Goal: Task Accomplishment & Management: Manage account settings

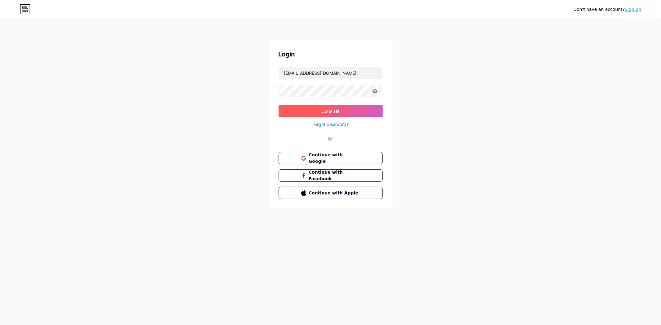
click at [337, 111] on span "Log In" at bounding box center [330, 110] width 18 height 5
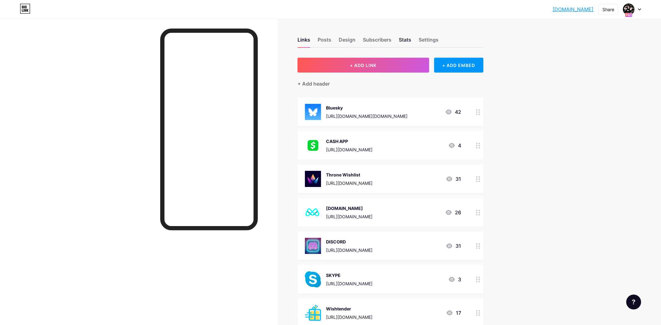
click at [407, 45] on div "Stats" at bounding box center [405, 41] width 12 height 11
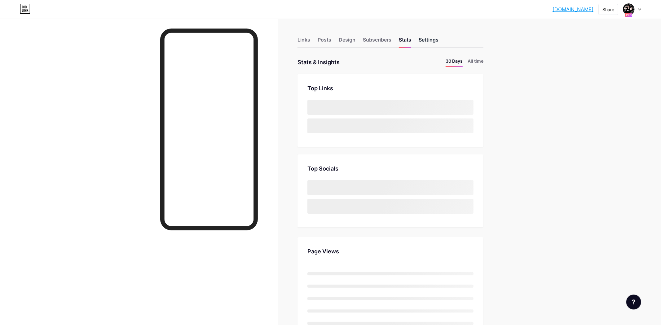
click at [433, 41] on div "Settings" at bounding box center [428, 41] width 20 height 11
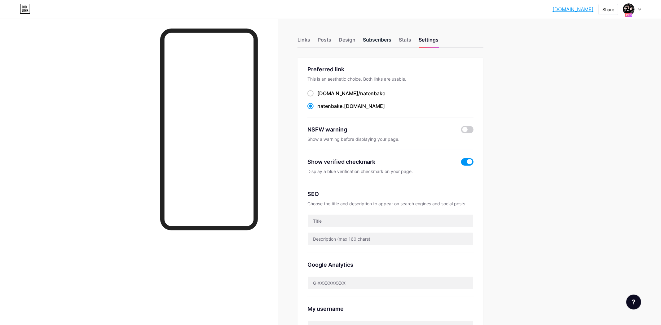
click at [378, 41] on div "Subscribers" at bounding box center [377, 41] width 28 height 11
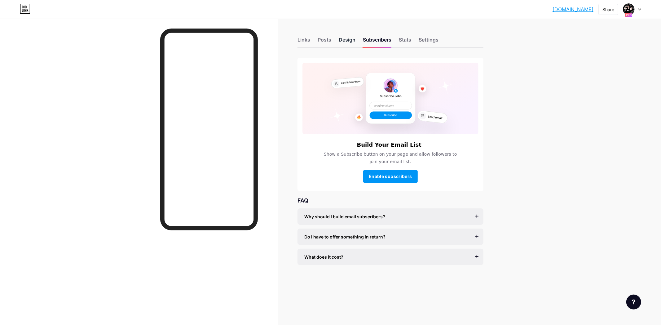
click at [347, 41] on div "Design" at bounding box center [347, 41] width 17 height 11
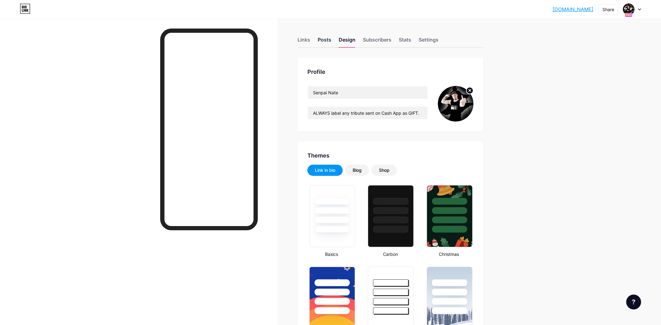
click at [326, 42] on div "Posts" at bounding box center [324, 41] width 14 height 11
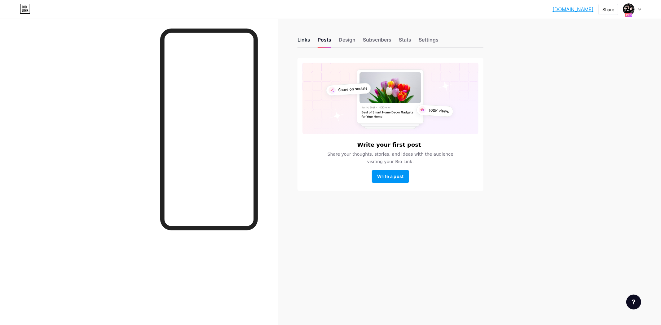
click at [301, 43] on div "Links" at bounding box center [303, 41] width 13 height 11
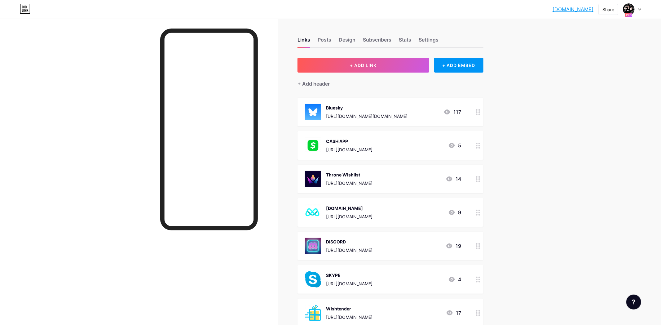
scroll to position [111, 0]
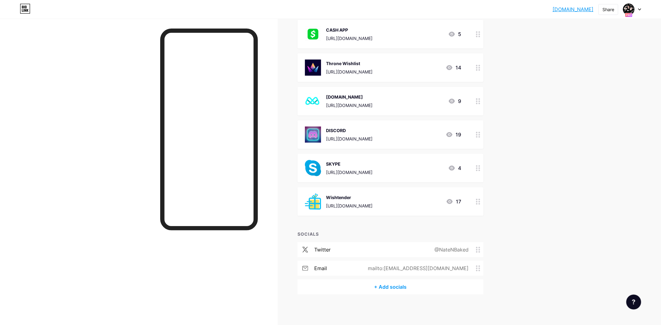
click at [391, 287] on div "+ Add socials" at bounding box center [390, 286] width 186 height 15
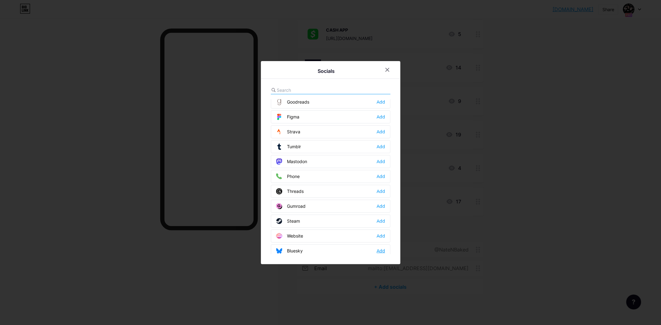
click at [383, 247] on div "Add" at bounding box center [380, 250] width 8 height 6
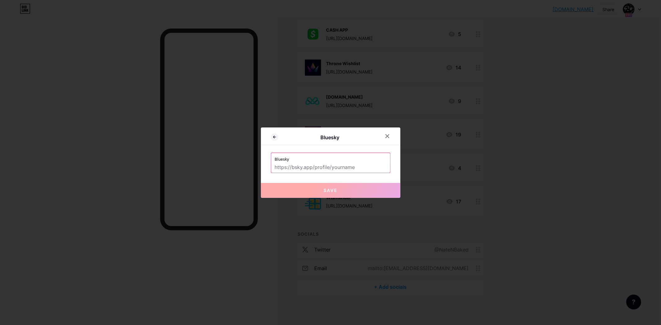
click at [366, 166] on input "text" at bounding box center [330, 167] width 111 height 11
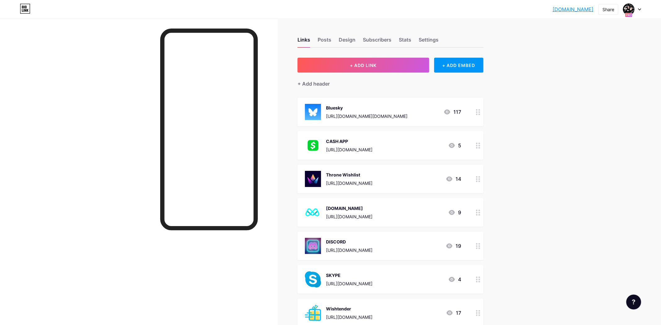
click at [572, 11] on link "[DOMAIN_NAME]" at bounding box center [572, 9] width 41 height 7
click at [347, 43] on div "Design" at bounding box center [347, 41] width 17 height 11
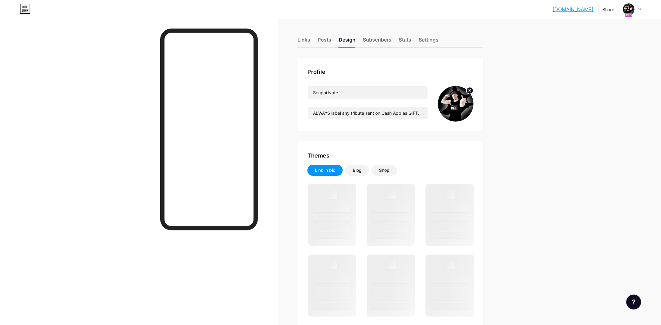
click at [457, 106] on img at bounding box center [456, 104] width 36 height 36
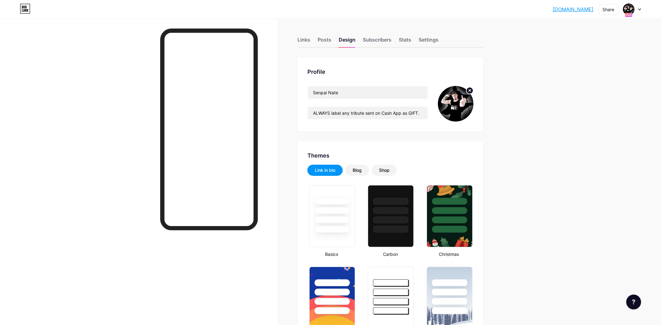
click at [448, 106] on img at bounding box center [456, 104] width 36 height 36
click at [428, 37] on div "Settings" at bounding box center [428, 41] width 20 height 11
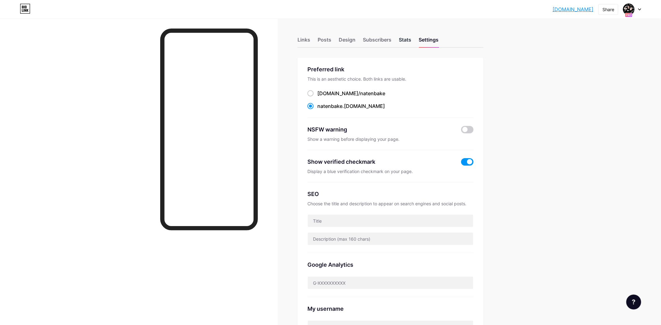
click at [409, 37] on div "Stats" at bounding box center [405, 41] width 12 height 11
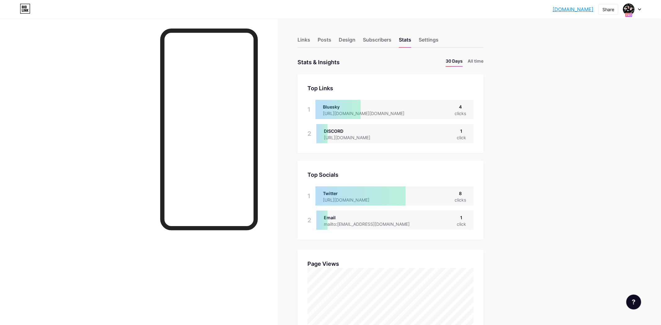
scroll to position [324, 661]
click at [326, 43] on div "Posts" at bounding box center [324, 41] width 14 height 11
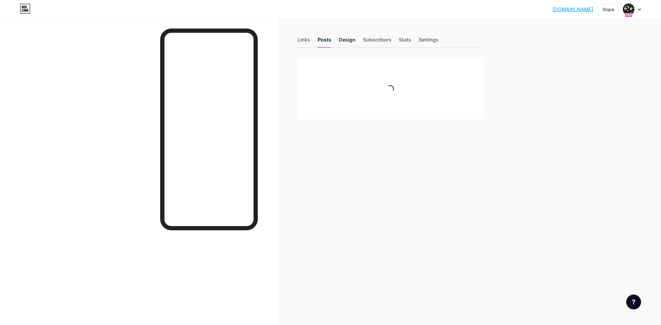
click at [346, 41] on div "Design" at bounding box center [347, 41] width 17 height 11
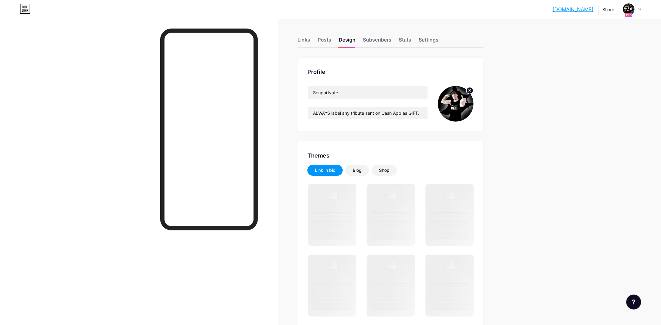
click at [453, 112] on img at bounding box center [456, 104] width 36 height 36
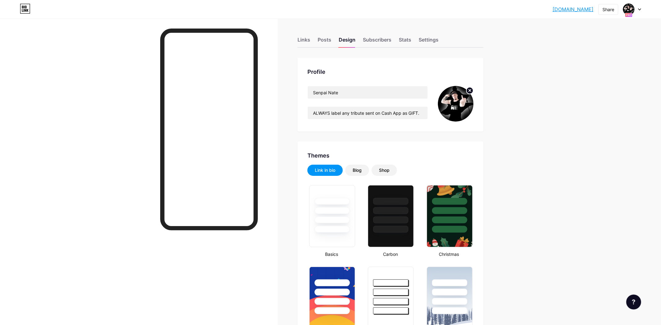
click at [453, 114] on img at bounding box center [456, 104] width 36 height 36
click at [469, 91] on circle at bounding box center [469, 90] width 7 height 7
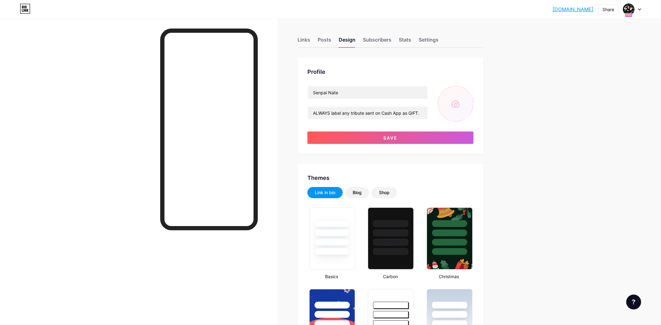
click at [455, 105] on input "file" at bounding box center [456, 104] width 36 height 36
type input "C:\fakepath\NateNBake Shirtless.png"
click at [459, 107] on img at bounding box center [456, 104] width 36 height 36
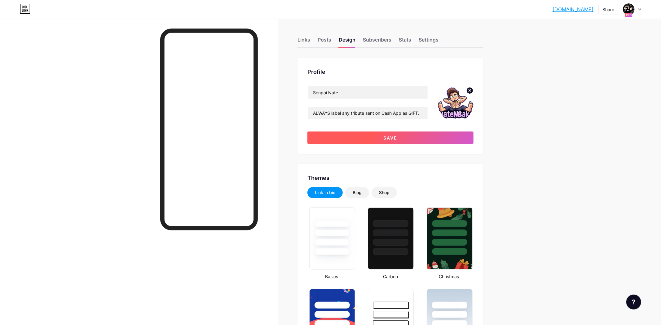
click at [432, 136] on button "Save" at bounding box center [390, 137] width 166 height 12
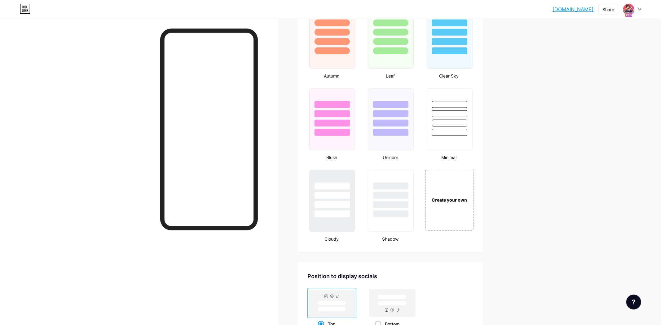
scroll to position [728, 0]
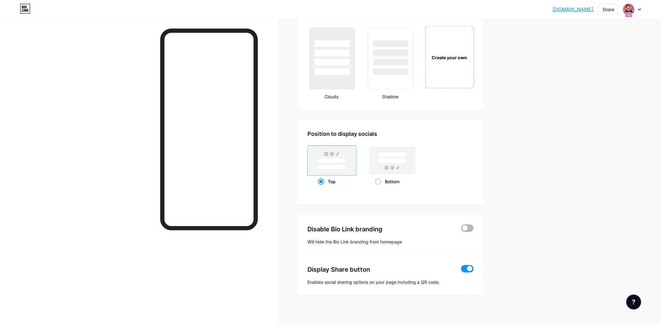
click at [465, 227] on span at bounding box center [467, 227] width 12 height 7
click at [461, 229] on input "checkbox" at bounding box center [461, 229] width 0 height 0
click at [468, 227] on span at bounding box center [467, 227] width 12 height 7
click at [461, 229] on input "checkbox" at bounding box center [461, 229] width 0 height 0
click at [469, 228] on span at bounding box center [467, 227] width 12 height 7
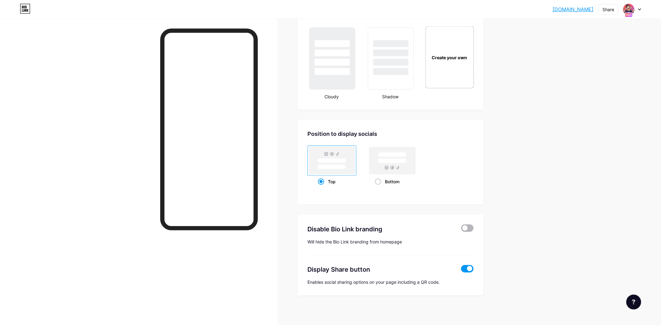
click at [461, 229] on input "checkbox" at bounding box center [461, 229] width 0 height 0
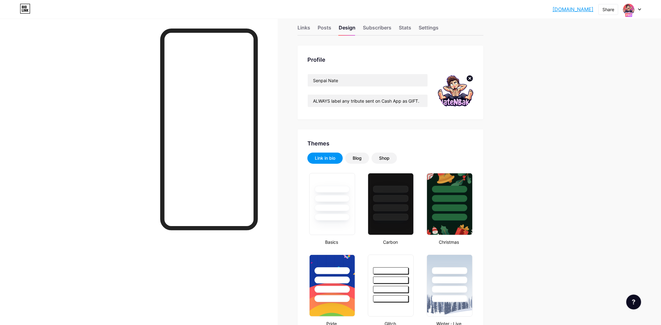
scroll to position [0, 0]
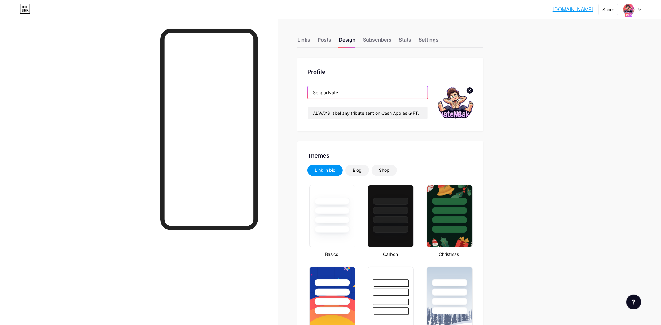
drag, startPoint x: 355, startPoint y: 95, endPoint x: 287, endPoint y: 92, distance: 67.3
click at [308, 92] on input "Senpai Nate" at bounding box center [368, 92] width 120 height 12
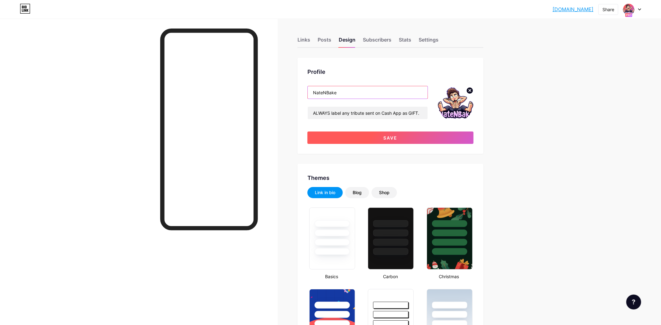
type input "NateNBake"
click at [387, 139] on span "Save" at bounding box center [390, 137] width 14 height 5
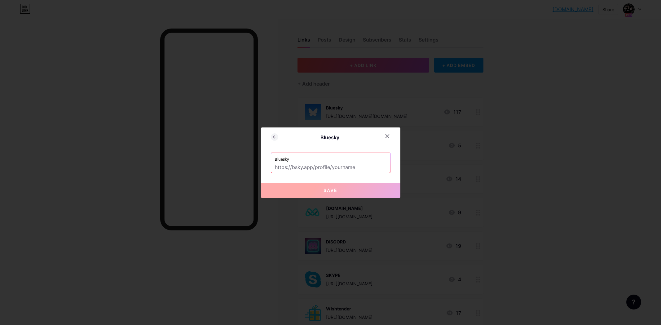
scroll to position [111, 0]
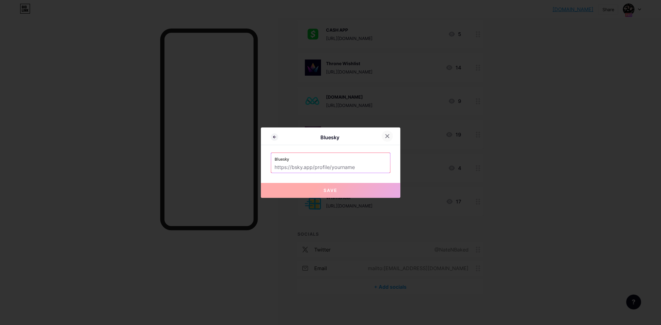
click at [391, 138] on div at bounding box center [387, 135] width 11 height 11
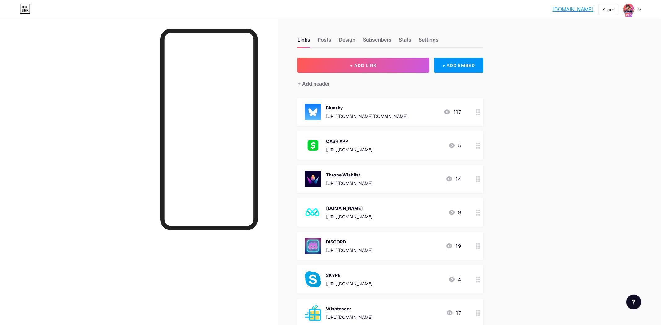
click at [640, 12] on div at bounding box center [632, 9] width 18 height 11
click at [621, 70] on link "Account settings" at bounding box center [602, 70] width 77 height 17
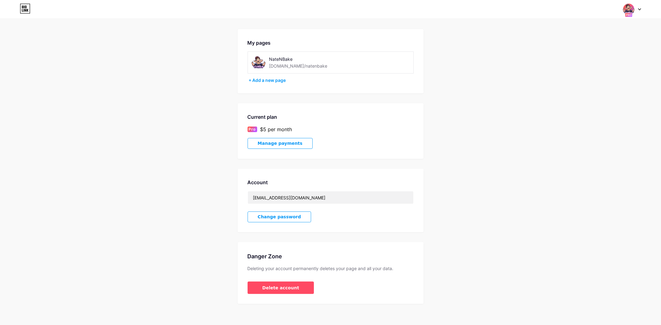
scroll to position [21, 0]
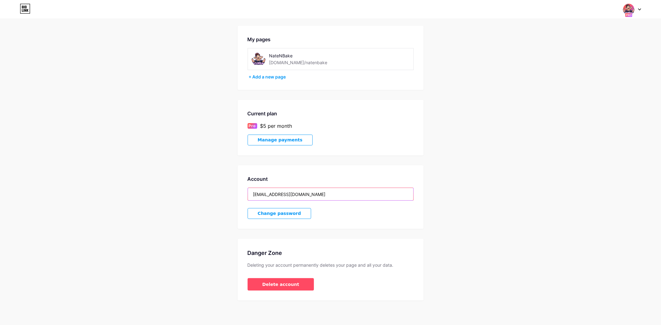
drag, startPoint x: 324, startPoint y: 194, endPoint x: 234, endPoint y: 198, distance: 90.5
click at [248, 198] on input "[EMAIL_ADDRESS][DOMAIN_NAME]" at bounding box center [330, 194] width 165 height 12
click at [317, 214] on div "Account [EMAIL_ADDRESS][DOMAIN_NAME] Change password" at bounding box center [331, 196] width 186 height 63
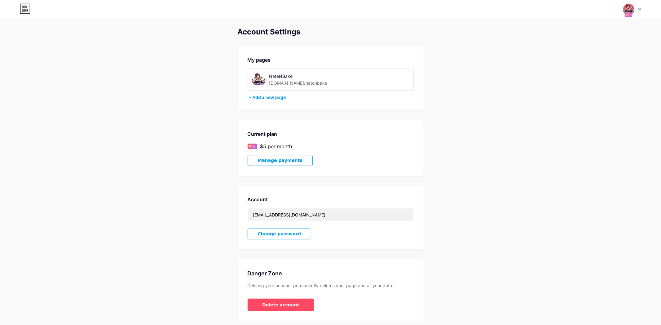
scroll to position [0, 0]
click at [640, 12] on div at bounding box center [632, 9] width 18 height 11
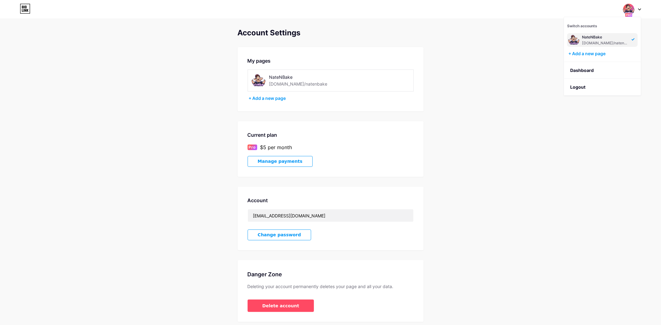
click at [511, 92] on div "Account Settings My pages NateNBake [DOMAIN_NAME]/natenbake + Add a new page Cu…" at bounding box center [330, 174] width 661 height 293
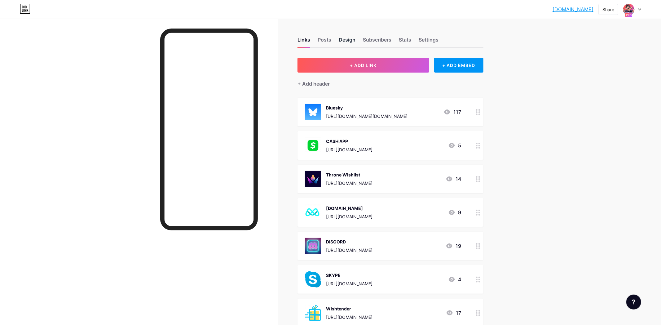
click at [342, 38] on div "Design" at bounding box center [347, 41] width 17 height 11
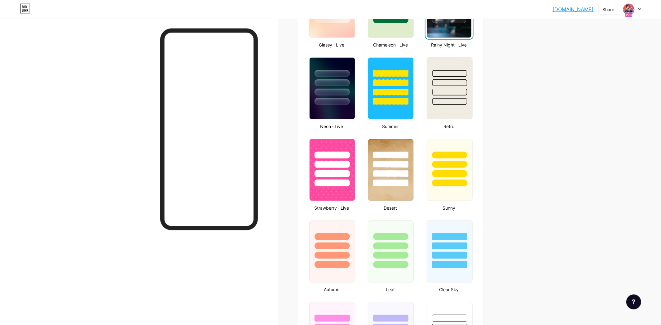
scroll to position [358, 0]
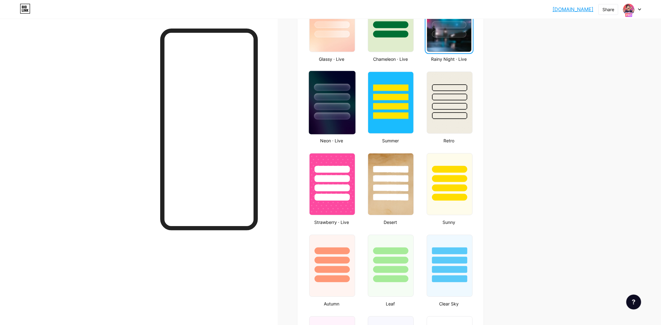
click at [334, 122] on img at bounding box center [332, 102] width 46 height 63
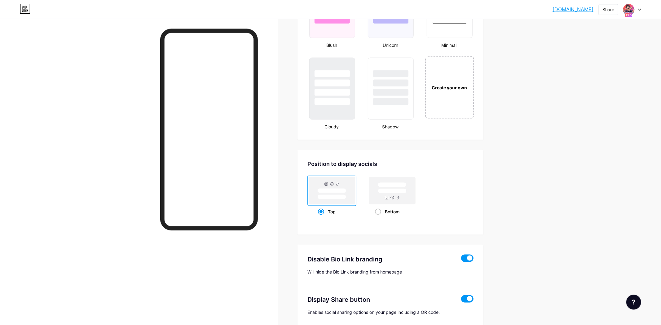
scroll to position [695, 0]
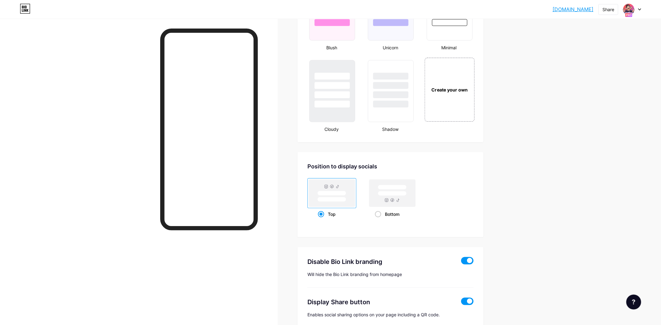
click at [464, 112] on div "Create your own" at bounding box center [449, 90] width 50 height 64
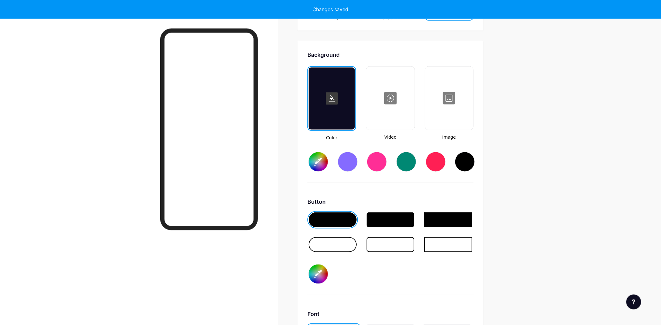
type input "#ffffff"
type input "#000000"
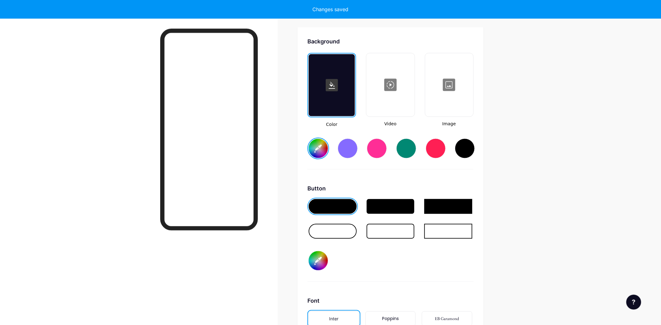
scroll to position [820, 0]
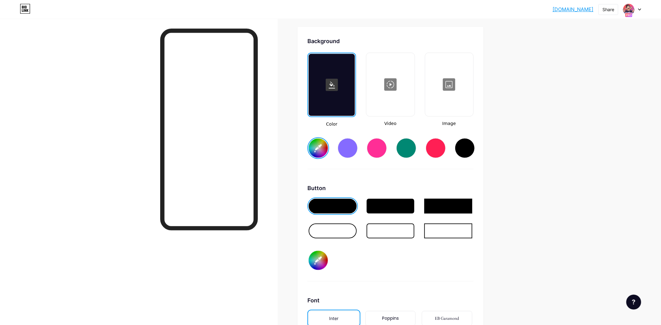
click at [389, 109] on div at bounding box center [390, 84] width 47 height 62
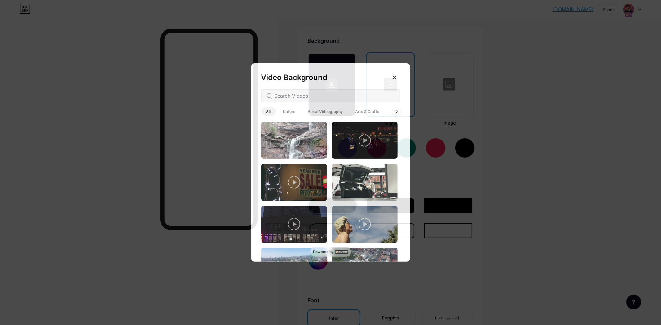
click at [398, 112] on div at bounding box center [396, 111] width 8 height 8
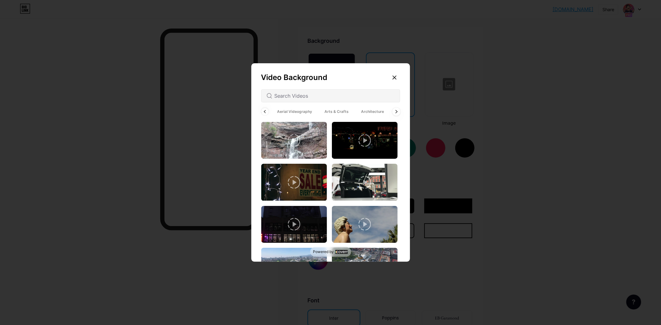
click at [398, 112] on div at bounding box center [396, 111] width 8 height 8
click at [398, 112] on span "Animated" at bounding box center [390, 111] width 28 height 8
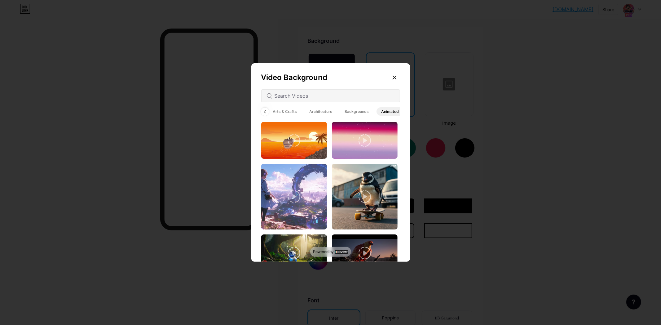
click at [265, 110] on icon at bounding box center [265, 111] width 2 height 3
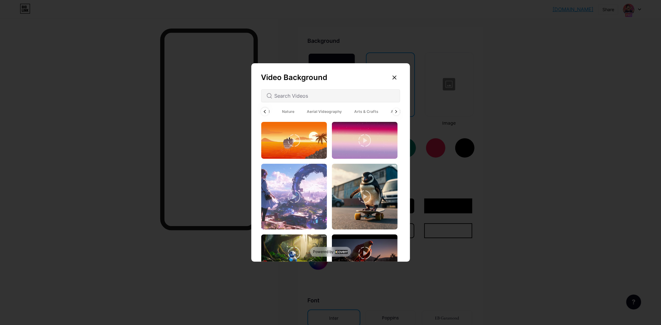
click at [265, 110] on div "All Nature Aerial Videography Arts & Crafts Architecture Backgrounds Animated" at bounding box center [330, 111] width 139 height 11
click at [265, 110] on span "All" at bounding box center [268, 111] width 15 height 8
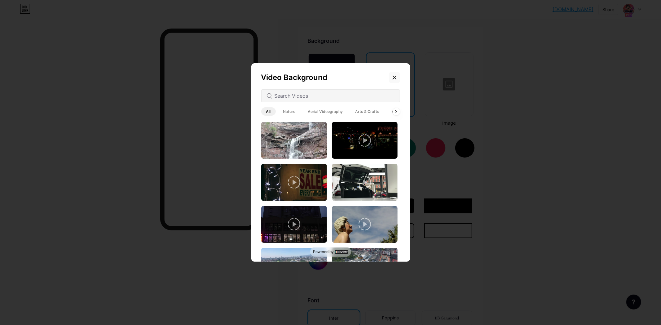
click at [393, 76] on icon at bounding box center [393, 77] width 3 height 3
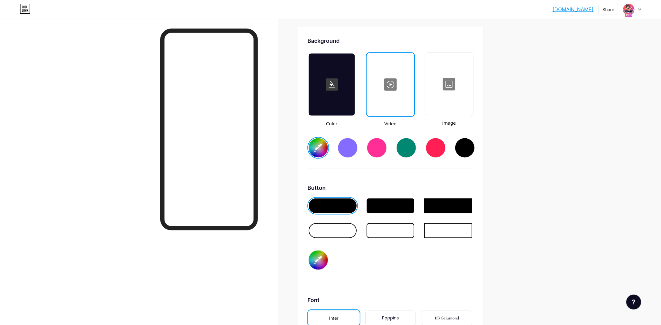
click at [449, 85] on div at bounding box center [449, 84] width 47 height 62
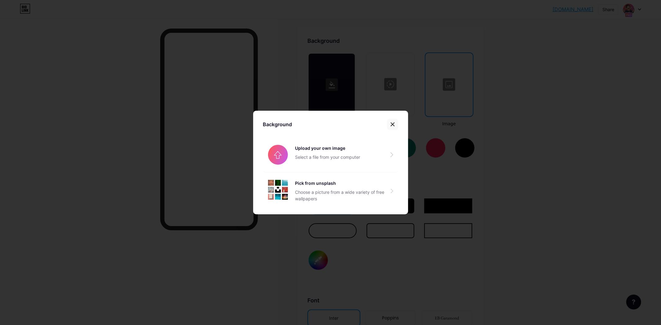
click at [393, 123] on icon at bounding box center [392, 124] width 3 height 3
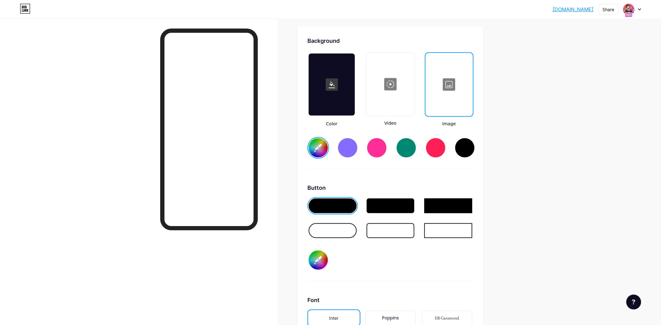
click at [388, 94] on div at bounding box center [390, 84] width 47 height 62
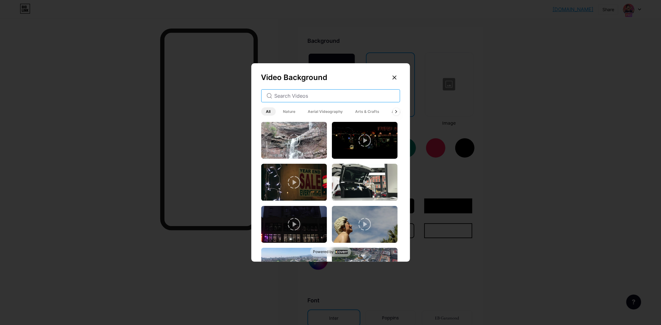
click at [319, 97] on input "text" at bounding box center [334, 95] width 120 height 7
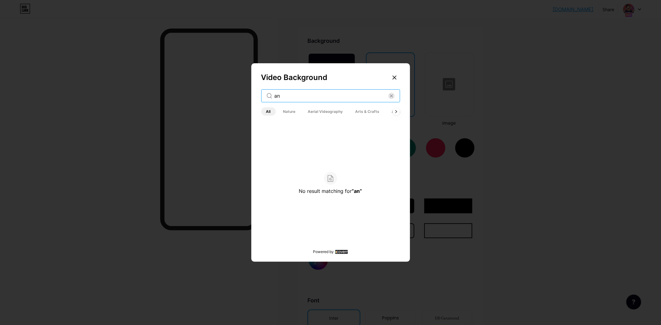
type input "a"
type input "r"
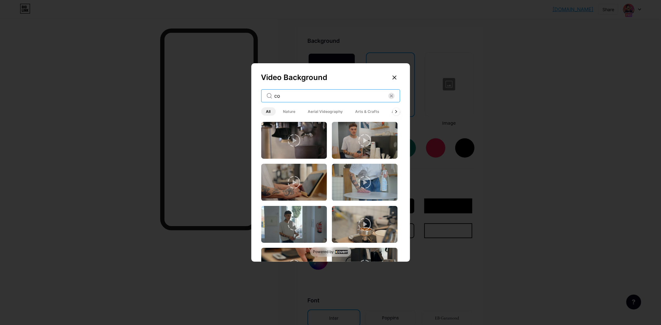
type input "c"
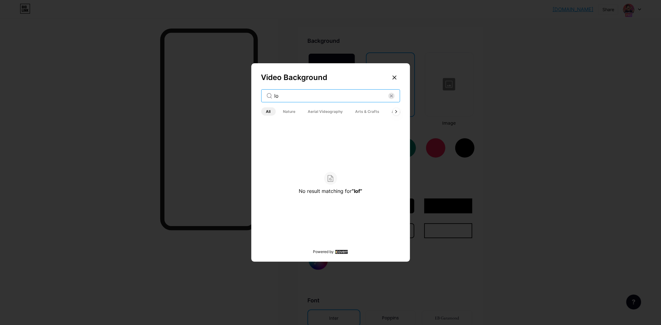
type input "l"
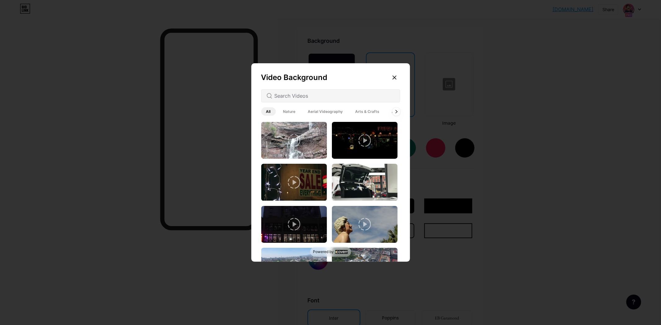
click at [395, 111] on icon at bounding box center [396, 111] width 2 height 3
click at [352, 109] on span "Backgrounds" at bounding box center [356, 111] width 34 height 8
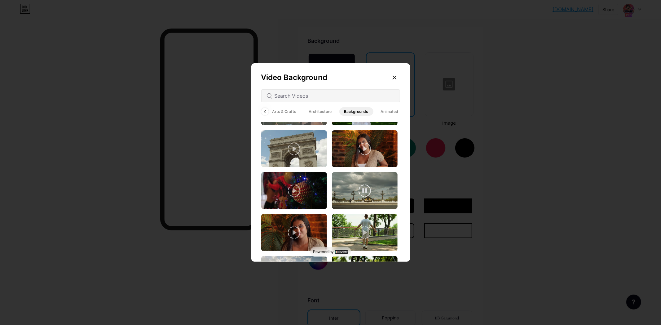
scroll to position [892, 0]
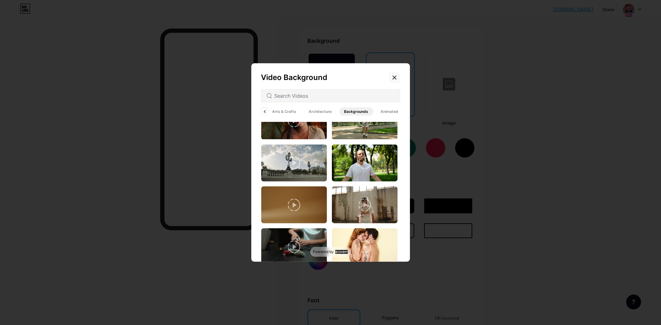
click at [393, 75] on icon at bounding box center [394, 77] width 5 height 5
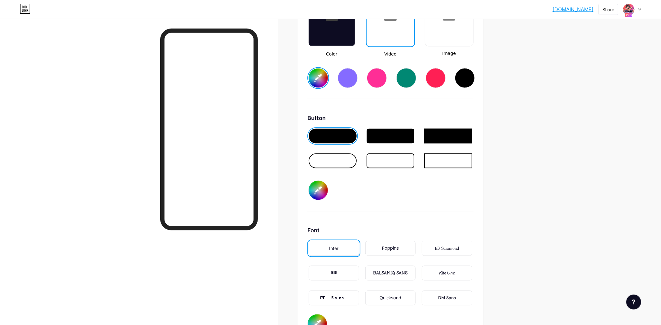
scroll to position [885, 0]
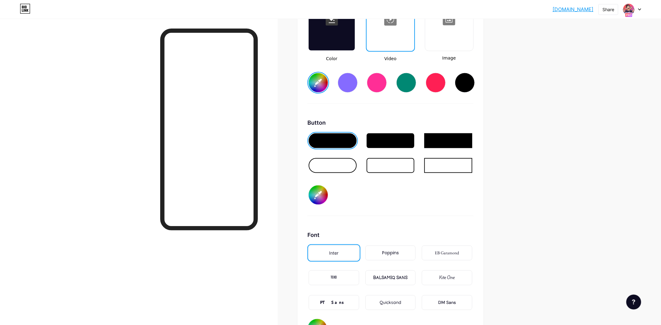
click at [329, 158] on div at bounding box center [332, 165] width 48 height 15
click at [333, 160] on div at bounding box center [332, 165] width 48 height 15
click at [339, 141] on div at bounding box center [332, 140] width 48 height 15
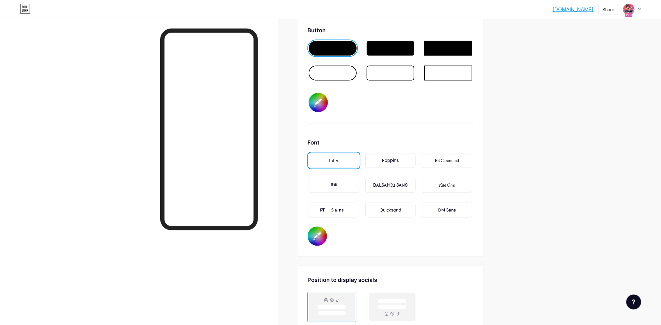
scroll to position [983, 0]
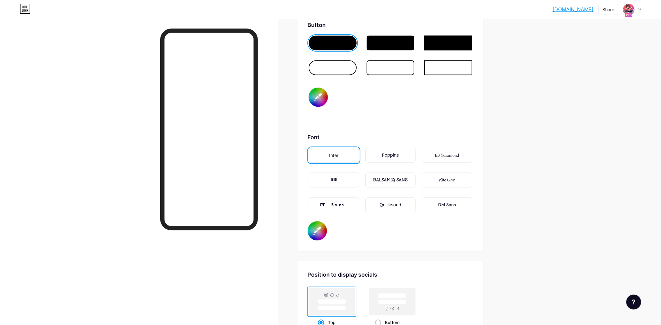
click at [403, 179] on div "BALSAMIQ SANS" at bounding box center [390, 180] width 34 height 7
click at [350, 207] on div "PT Sans" at bounding box center [333, 204] width 50 height 15
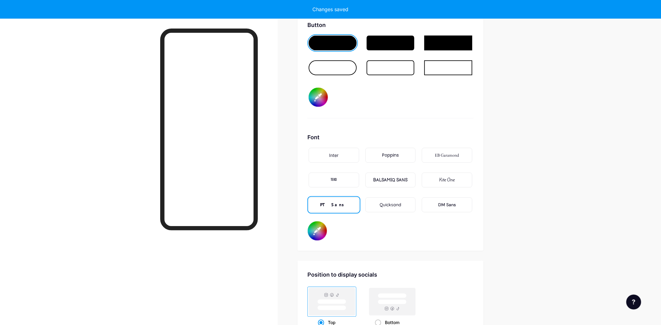
type input "#ffffff"
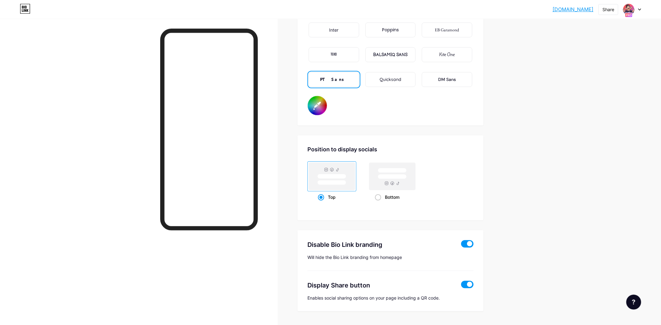
scroll to position [1113, 0]
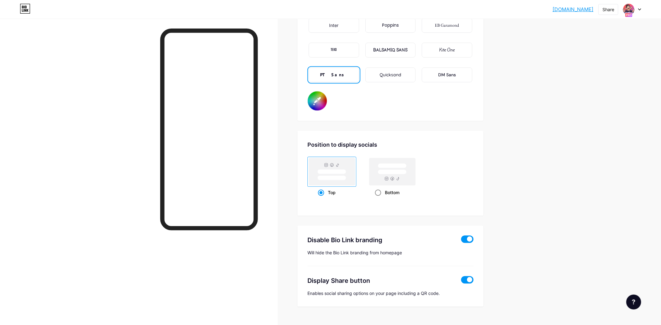
click at [379, 190] on span at bounding box center [378, 192] width 6 height 6
click at [379, 198] on input "Bottom" at bounding box center [377, 200] width 4 height 4
radio input "true"
type input "#ffffff"
click at [323, 188] on div "Top" at bounding box center [332, 191] width 28 height 11
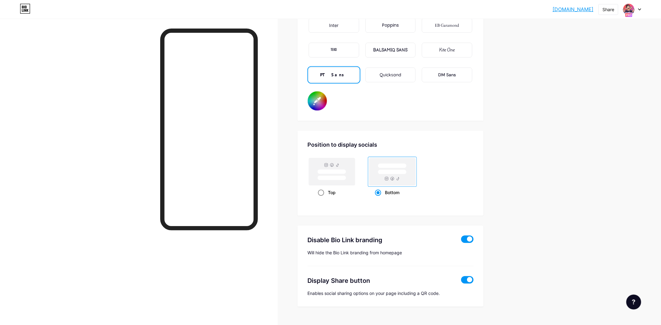
click at [322, 198] on input "Top" at bounding box center [320, 200] width 4 height 4
radio input "true"
type input "#ffffff"
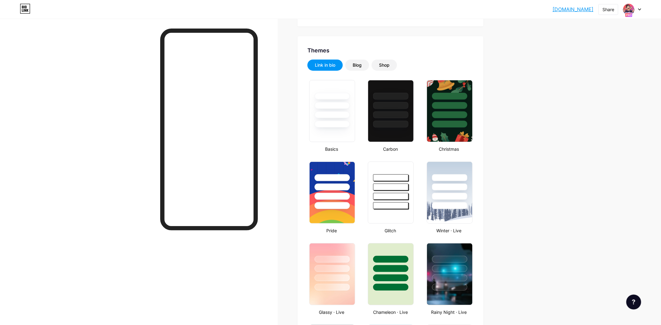
scroll to position [0, 0]
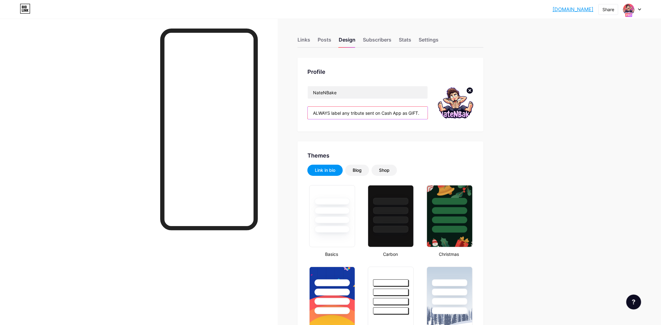
click at [397, 116] on input "ALWAYS label any tribute sent on Cash App as GIFT." at bounding box center [368, 113] width 120 height 12
click at [423, 112] on input "ALWAYS label any tribute sent on Cash App as GIFT." at bounding box center [368, 113] width 120 height 12
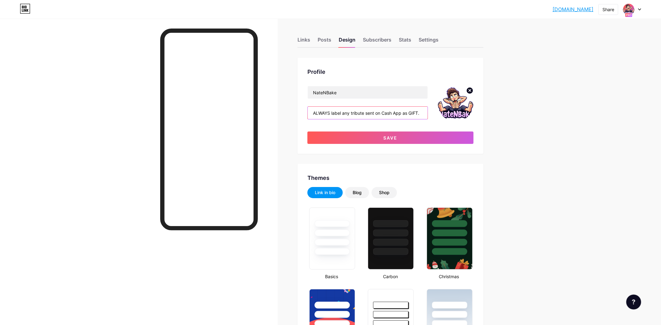
type input "ALWAYS label any tribute sent on Cash App as GIFT."
click at [413, 137] on button "Save" at bounding box center [390, 137] width 166 height 12
type input "#ffffff"
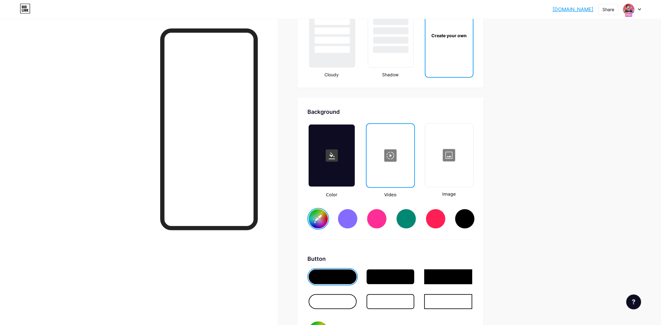
scroll to position [748, 0]
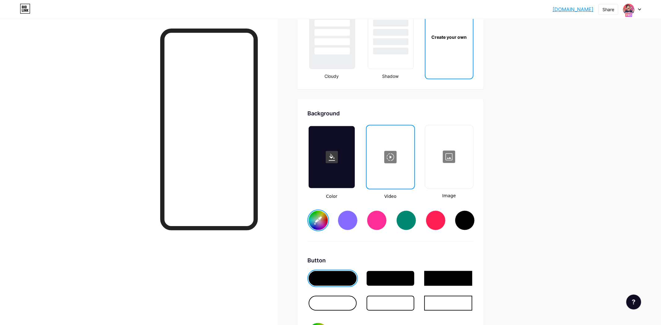
click at [396, 165] on div at bounding box center [390, 157] width 46 height 62
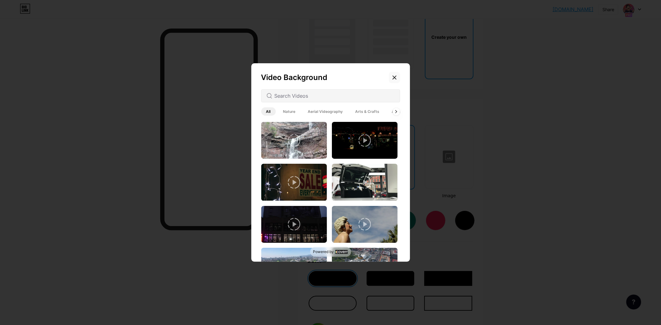
click at [393, 78] on icon at bounding box center [394, 77] width 5 height 5
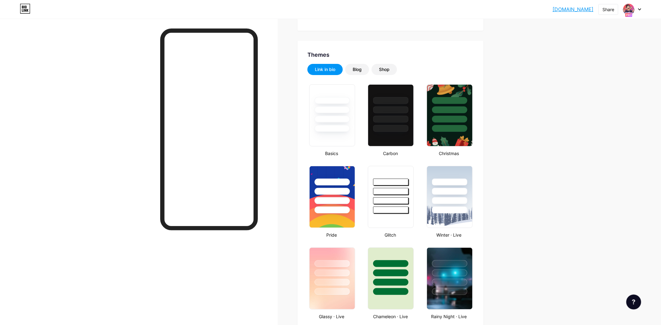
scroll to position [98, 0]
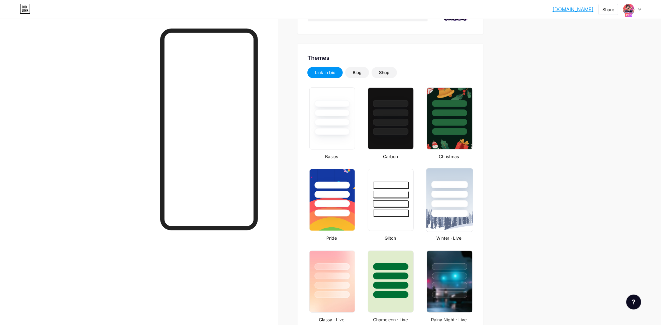
click at [461, 222] on img at bounding box center [449, 199] width 46 height 63
click at [405, 229] on div at bounding box center [390, 200] width 47 height 64
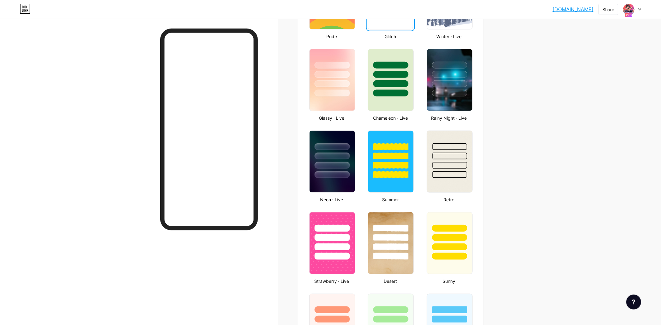
scroll to position [293, 0]
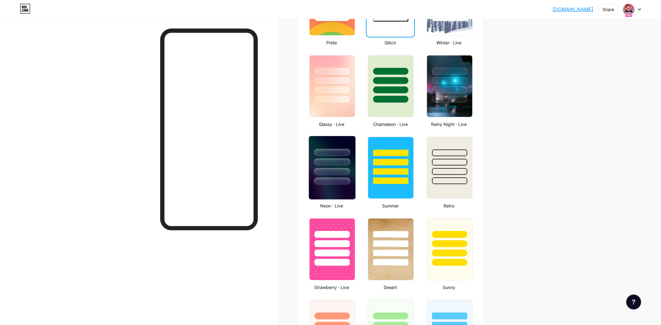
click at [337, 190] on img at bounding box center [332, 167] width 46 height 63
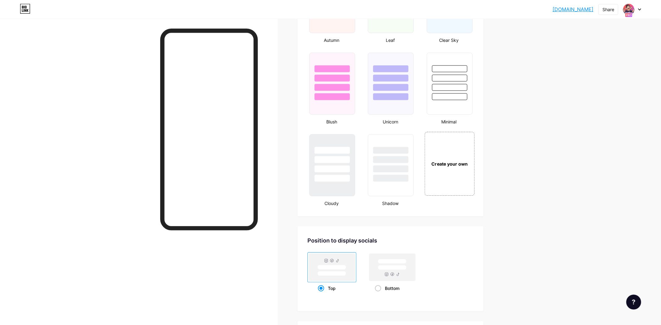
scroll to position [618, 0]
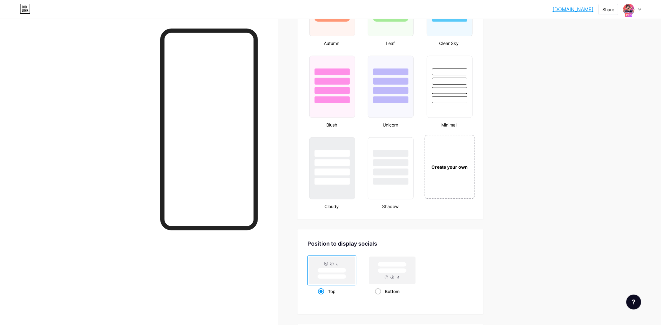
click at [458, 175] on div "Create your own" at bounding box center [449, 167] width 50 height 64
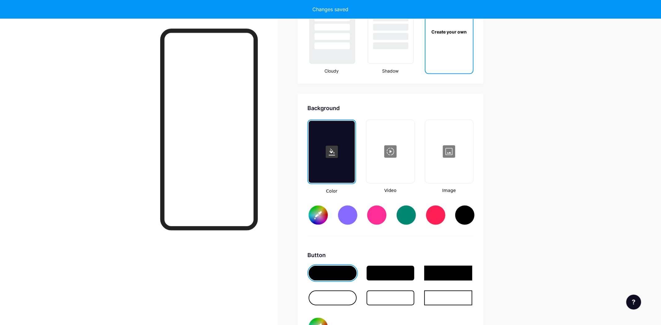
type input "#ffffff"
type input "#000000"
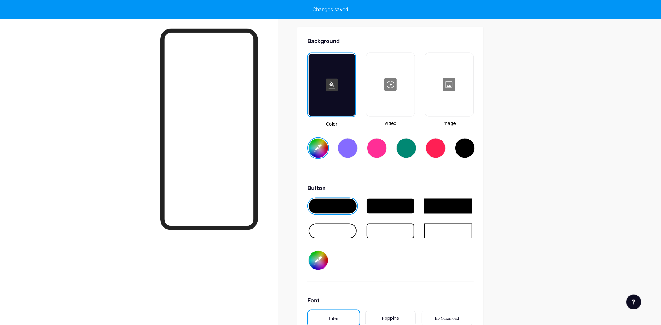
scroll to position [820, 0]
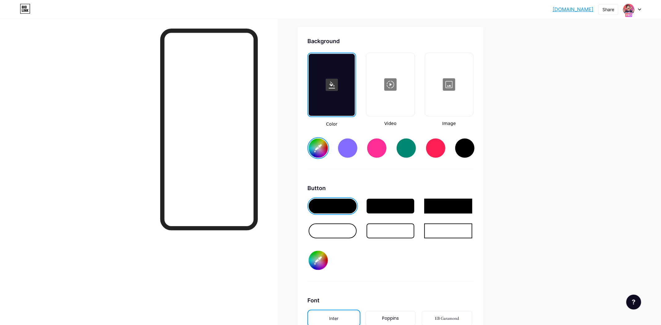
click at [343, 229] on div at bounding box center [332, 230] width 48 height 15
click at [342, 204] on div at bounding box center [332, 205] width 48 height 15
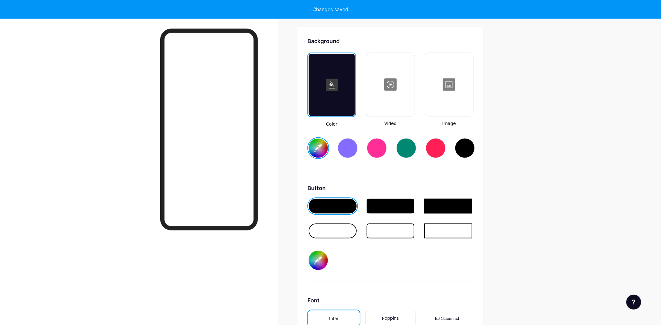
type input "#ffffff"
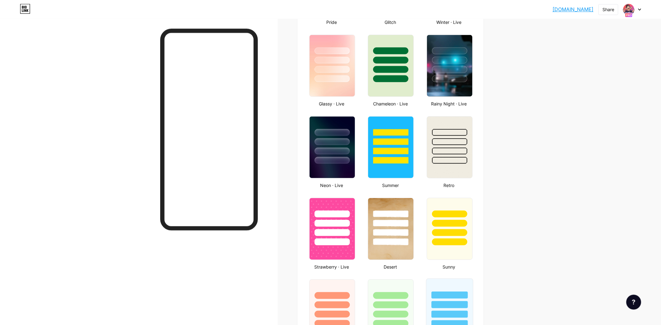
scroll to position [311, 0]
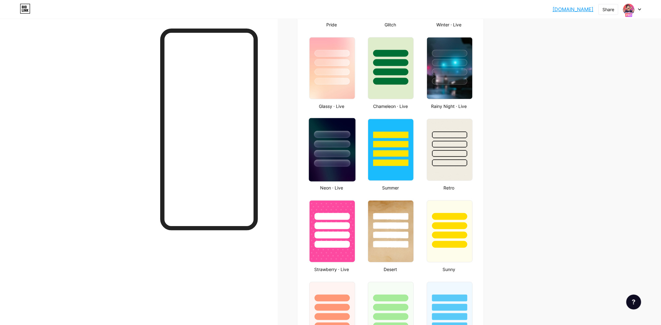
click at [336, 167] on img at bounding box center [332, 149] width 46 height 63
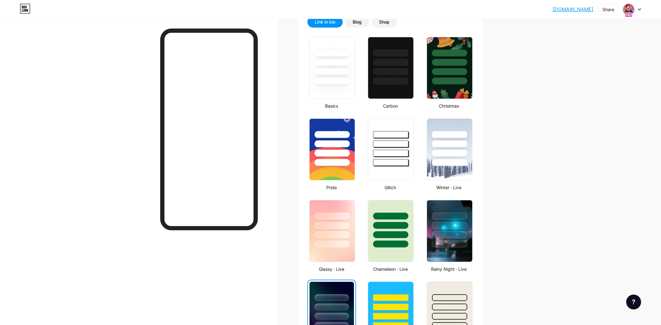
scroll to position [0, 0]
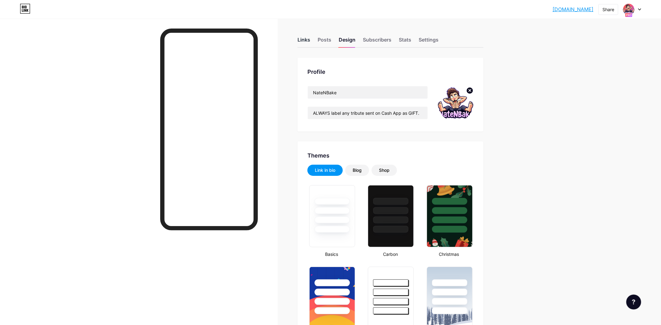
click at [307, 39] on div "Links" at bounding box center [303, 41] width 13 height 11
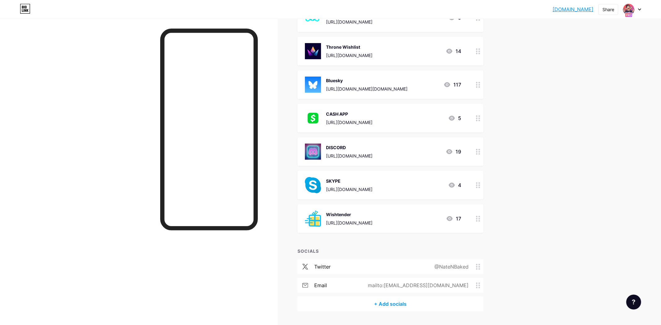
scroll to position [111, 0]
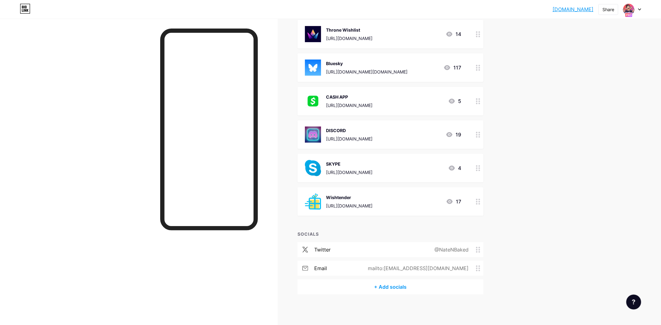
click at [450, 199] on icon at bounding box center [449, 201] width 6 height 5
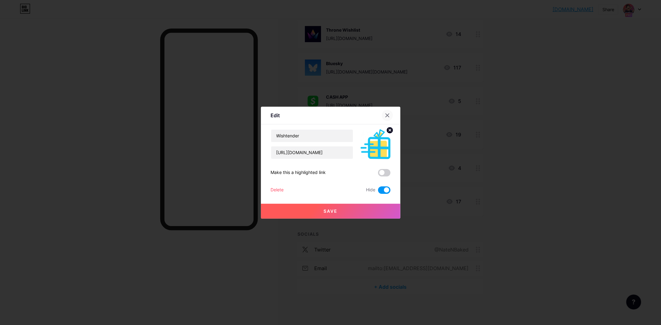
click at [387, 116] on icon at bounding box center [387, 115] width 5 height 5
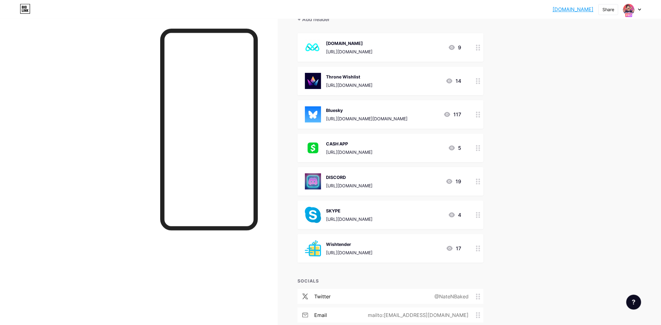
scroll to position [65, 0]
click at [478, 214] on icon at bounding box center [478, 214] width 4 height 6
click at [385, 188] on span at bounding box center [384, 189] width 12 height 7
click at [378, 191] on input "checkbox" at bounding box center [378, 191] width 0 height 0
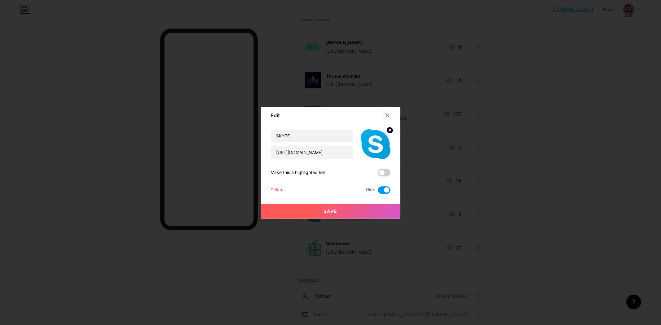
click at [387, 114] on icon at bounding box center [387, 115] width 5 height 5
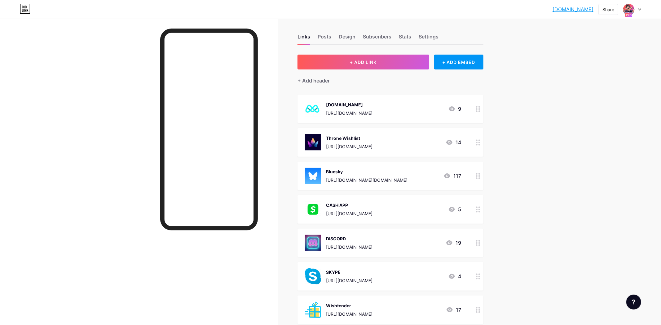
scroll to position [0, 0]
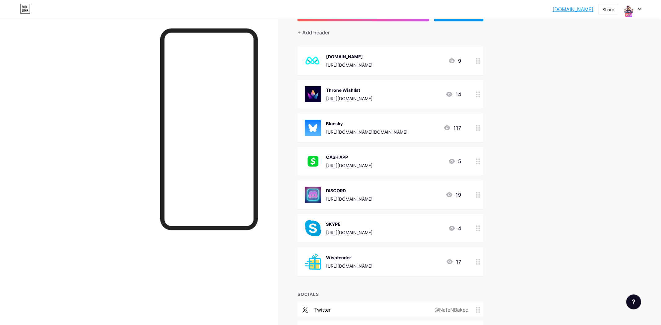
scroll to position [46, 0]
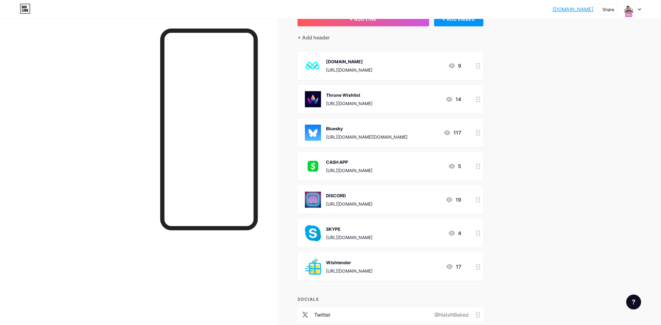
click at [479, 64] on icon at bounding box center [478, 66] width 4 height 6
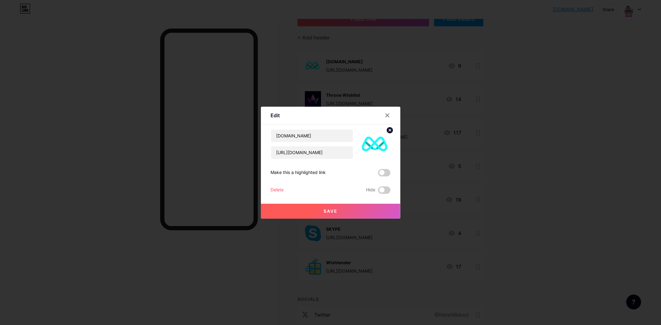
click at [386, 171] on span at bounding box center [384, 172] width 12 height 7
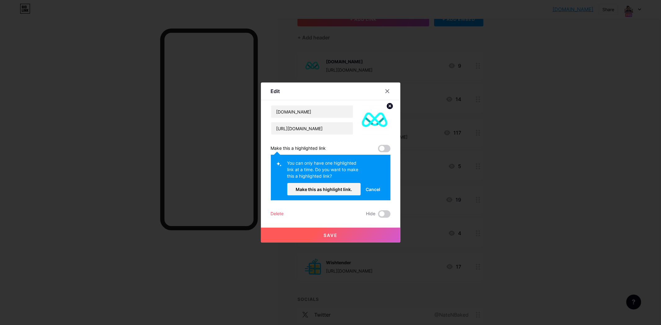
click at [383, 146] on span at bounding box center [384, 148] width 12 height 7
click at [373, 189] on span "Cancel" at bounding box center [372, 189] width 15 height 7
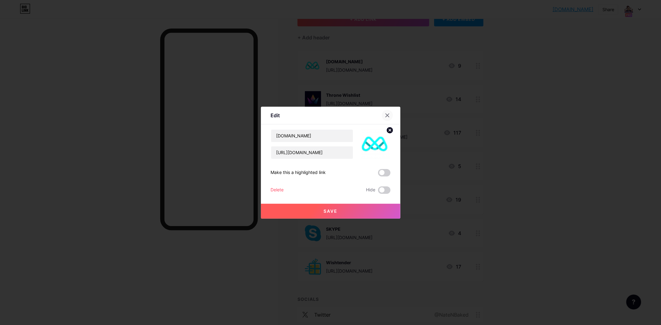
click at [390, 116] on div at bounding box center [387, 115] width 11 height 11
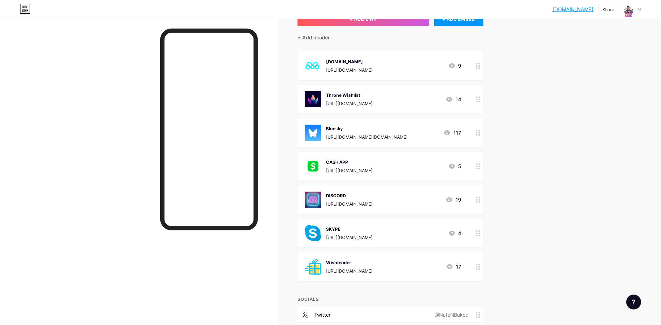
click at [477, 66] on icon at bounding box center [478, 66] width 4 height 6
click at [383, 173] on span at bounding box center [384, 172] width 12 height 7
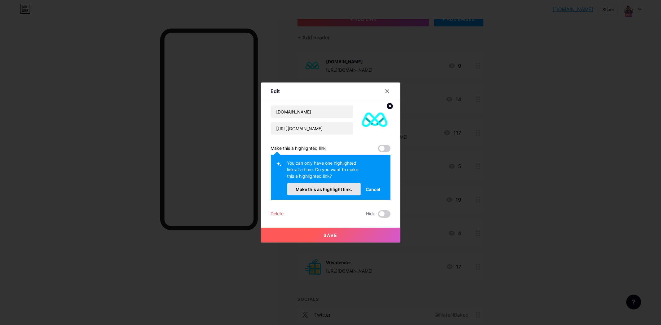
click at [340, 191] on span "Make this as highlight link." at bounding box center [323, 188] width 56 height 5
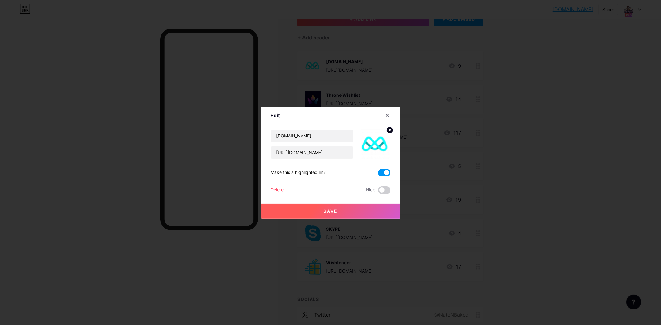
click at [346, 208] on button "Save" at bounding box center [330, 210] width 139 height 15
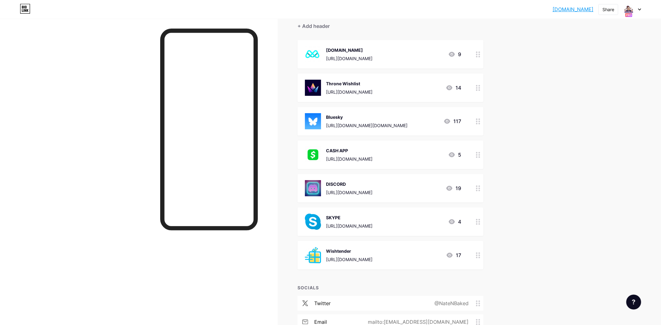
scroll to position [111, 0]
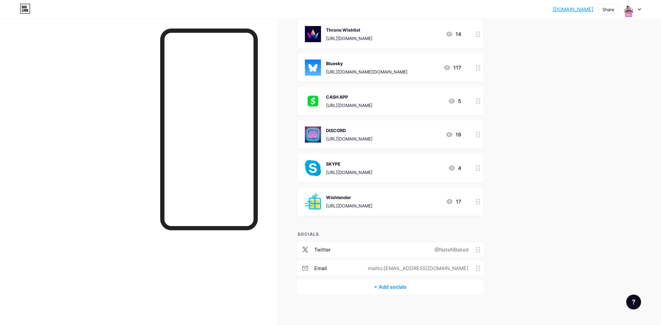
click at [411, 286] on div "+ Add socials" at bounding box center [390, 286] width 186 height 15
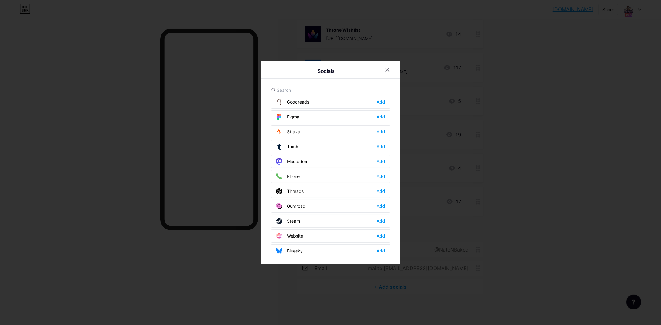
click at [335, 247] on div "Bluesky Add" at bounding box center [331, 250] width 120 height 13
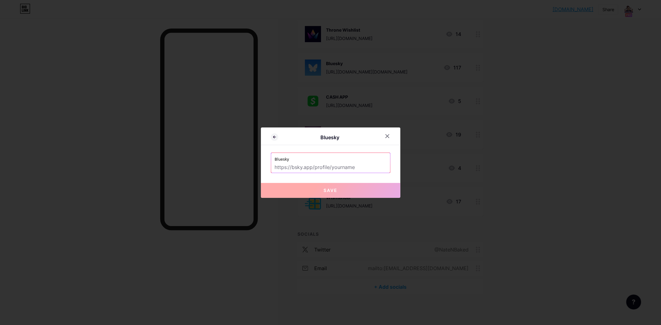
click at [359, 169] on input "text" at bounding box center [330, 167] width 111 height 11
type input "H"
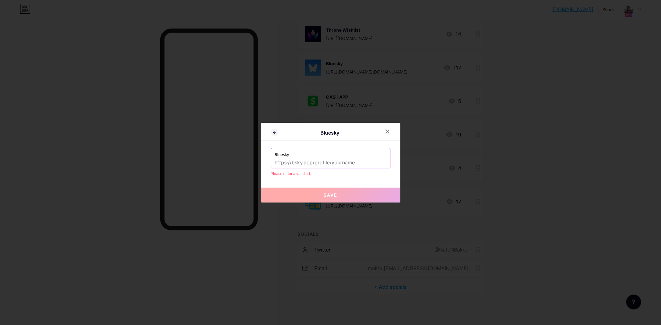
click at [311, 159] on input "text" at bounding box center [330, 162] width 111 height 11
paste input "[URL][DOMAIN_NAME][DOMAIN_NAME]"
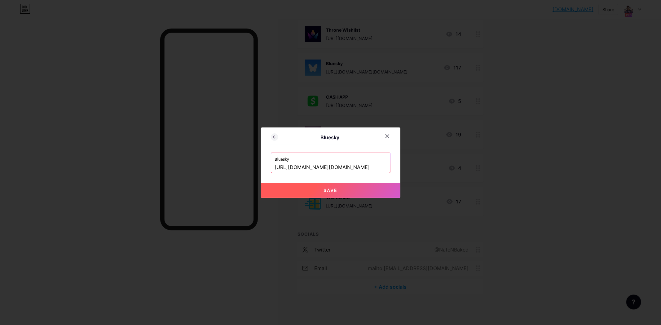
type input "[URL][DOMAIN_NAME][DOMAIN_NAME]"
click at [333, 185] on button "Save" at bounding box center [330, 190] width 139 height 15
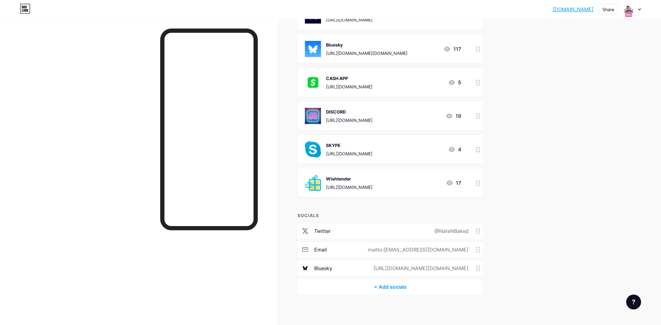
scroll to position [0, 0]
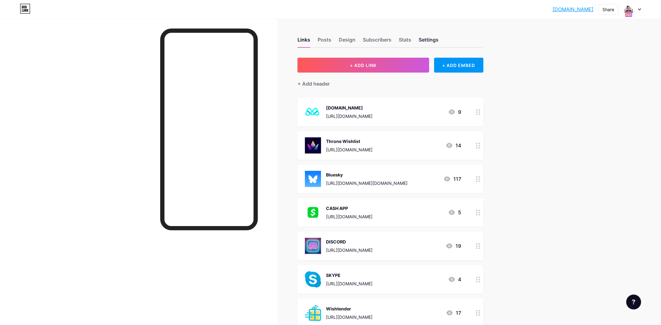
click at [427, 40] on div "Settings" at bounding box center [428, 41] width 20 height 11
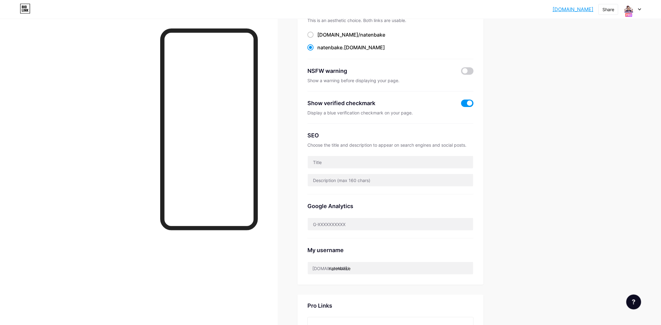
scroll to position [65, 0]
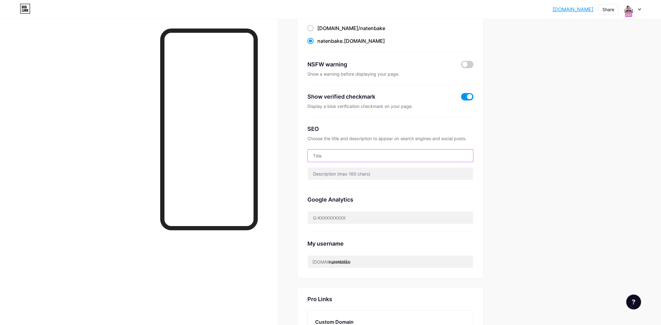
click at [385, 155] on input "text" at bounding box center [390, 155] width 165 height 12
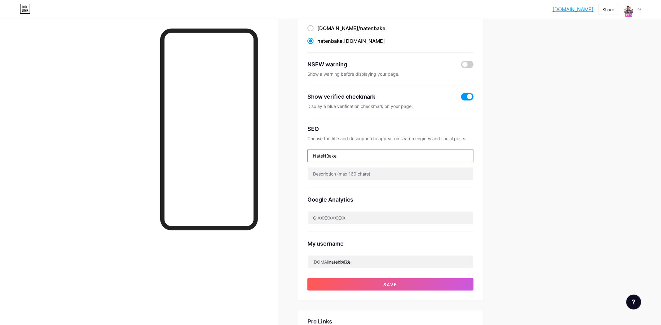
type input "NateNBake"
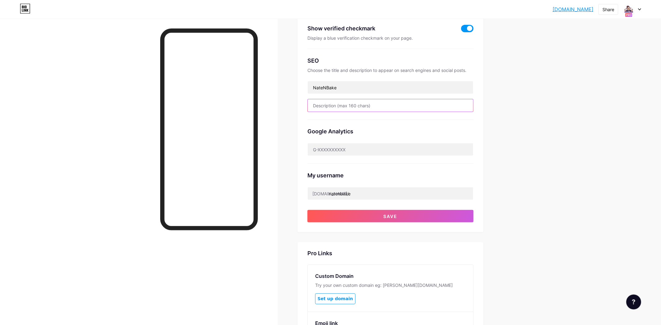
scroll to position [130, 0]
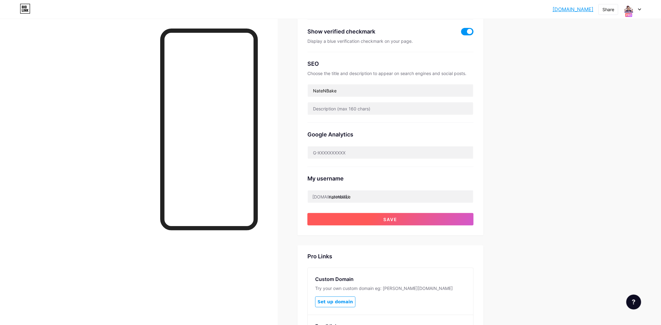
click at [417, 219] on button "Save" at bounding box center [390, 219] width 166 height 12
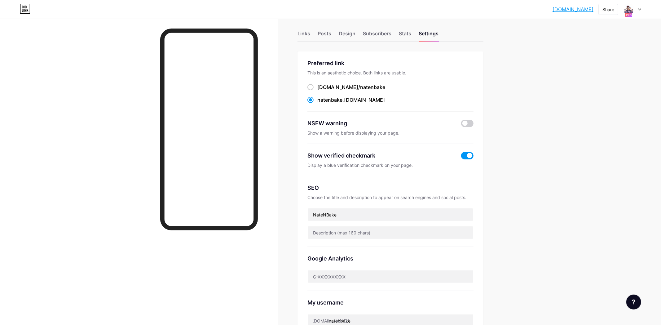
scroll to position [0, 0]
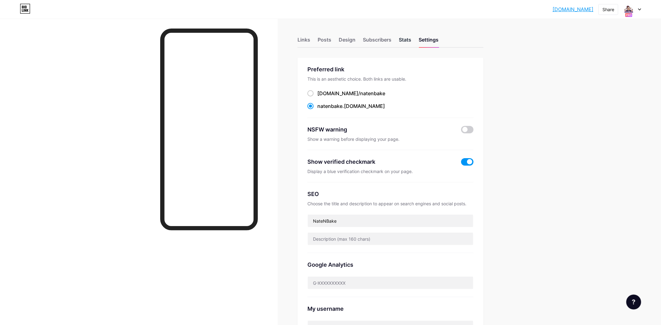
click at [404, 42] on div "Stats" at bounding box center [405, 41] width 12 height 11
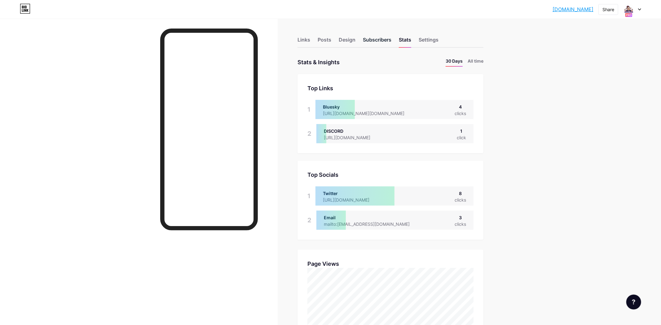
click at [376, 40] on div "Subscribers" at bounding box center [377, 41] width 28 height 11
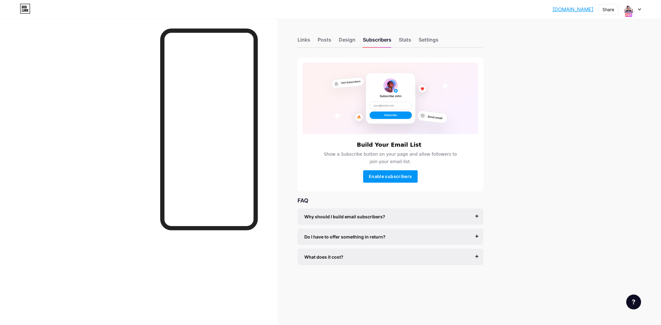
click at [383, 216] on div "Why should I build email subscribers?" at bounding box center [390, 216] width 172 height 7
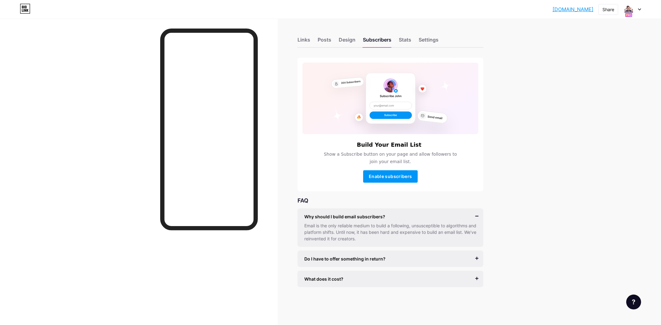
click at [417, 258] on div "Do I have to offer something in return?" at bounding box center [390, 258] width 172 height 7
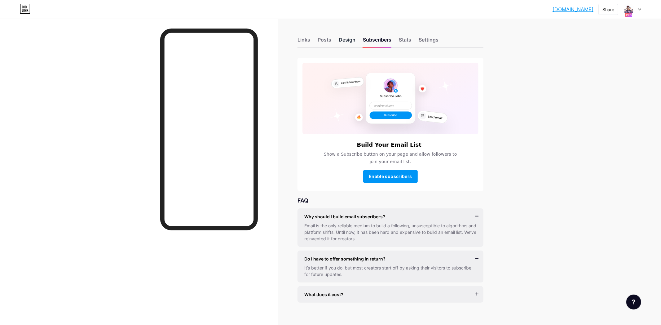
click at [343, 43] on div "Design" at bounding box center [347, 41] width 17 height 11
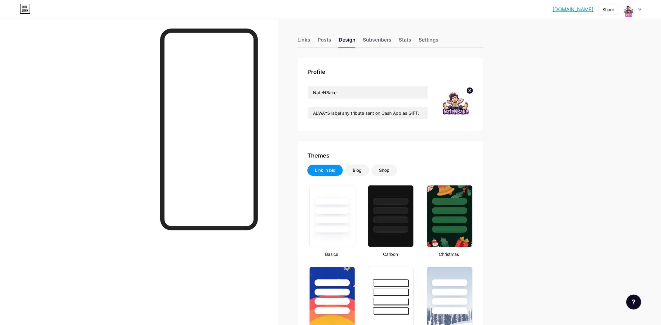
click at [308, 40] on div "Links" at bounding box center [303, 41] width 13 height 11
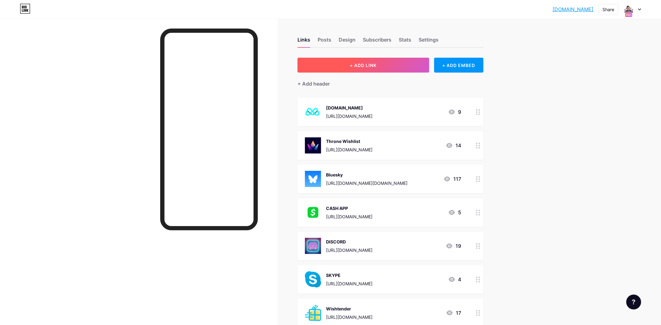
click at [382, 63] on button "+ ADD LINK" at bounding box center [363, 65] width 132 height 15
click at [388, 125] on div at bounding box center [387, 121] width 11 height 11
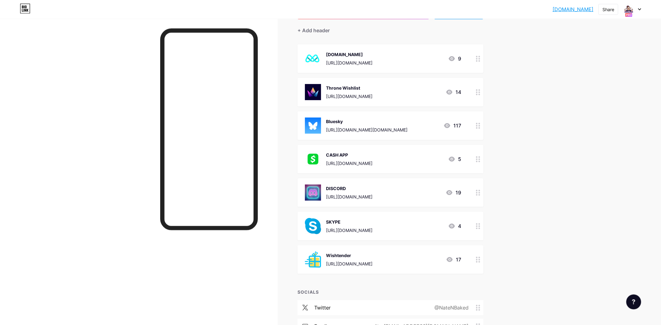
scroll to position [65, 0]
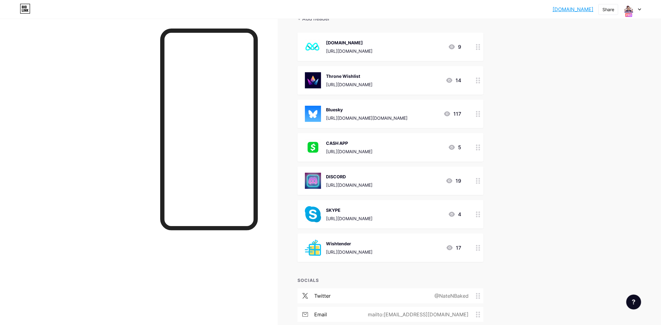
click at [478, 216] on icon at bounding box center [478, 214] width 4 height 6
click at [385, 188] on span at bounding box center [384, 189] width 12 height 7
click at [378, 191] on input "checkbox" at bounding box center [378, 191] width 0 height 0
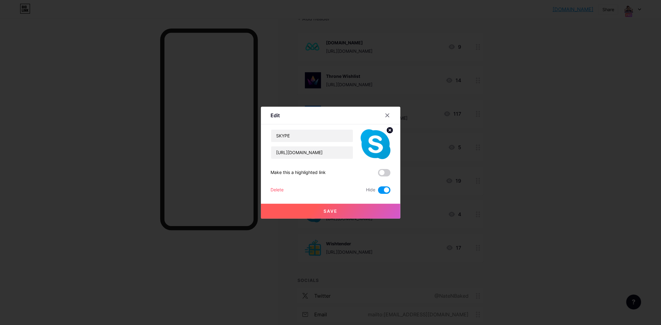
click at [350, 211] on button "Save" at bounding box center [330, 210] width 139 height 15
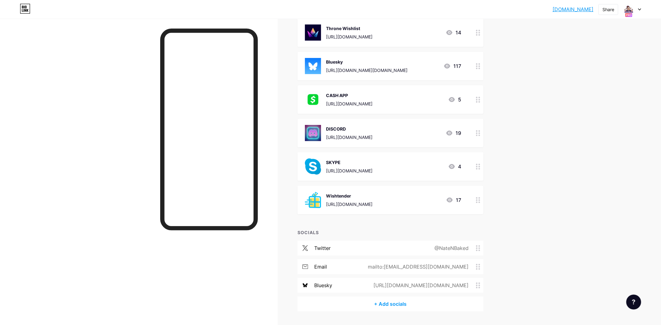
scroll to position [130, 0]
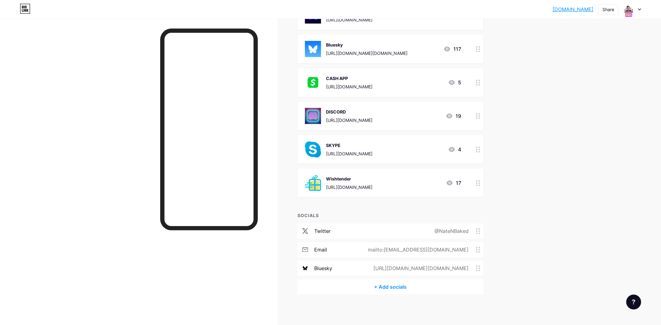
click at [476, 270] on div "[URL][DOMAIN_NAME][DOMAIN_NAME]" at bounding box center [419, 267] width 112 height 7
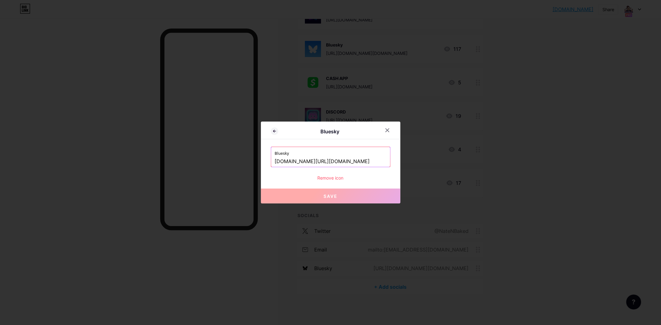
click at [333, 178] on div "Remove icon" at bounding box center [331, 177] width 120 height 7
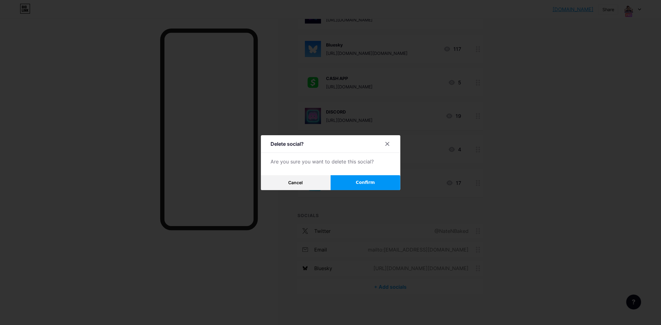
drag, startPoint x: 366, startPoint y: 179, endPoint x: 370, endPoint y: 184, distance: 6.8
click at [366, 179] on span "Confirm" at bounding box center [365, 182] width 19 height 7
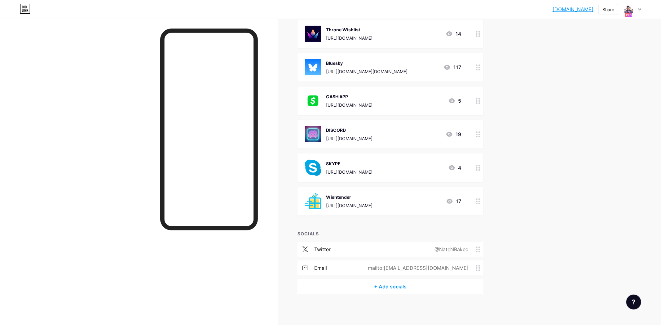
scroll to position [111, 0]
click at [477, 250] on icon at bounding box center [478, 250] width 4 height 6
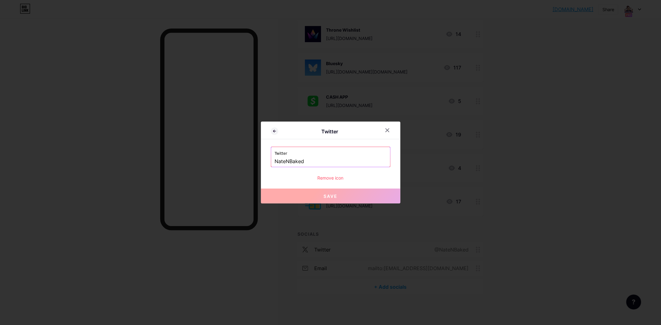
click at [331, 179] on div "Remove icon" at bounding box center [331, 177] width 120 height 7
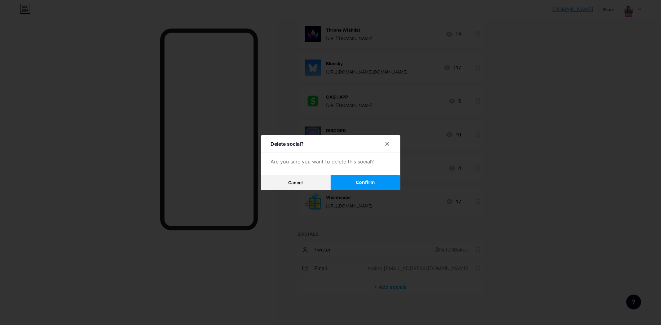
click at [370, 185] on span "Confirm" at bounding box center [365, 182] width 19 height 7
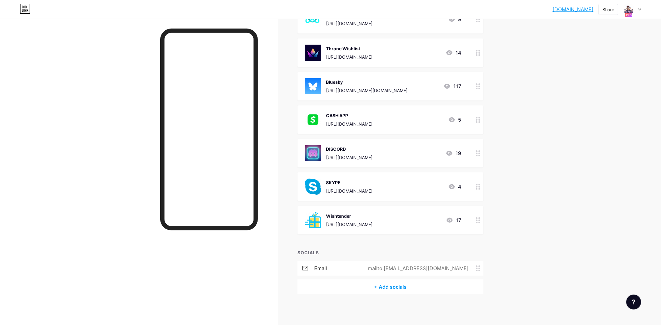
click at [479, 269] on icon at bounding box center [478, 268] width 4 height 6
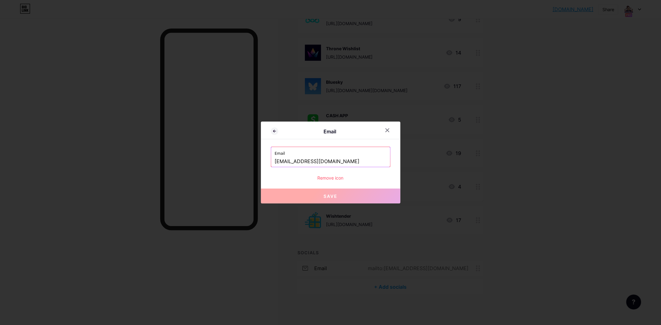
click at [332, 180] on div "Remove icon" at bounding box center [331, 177] width 120 height 7
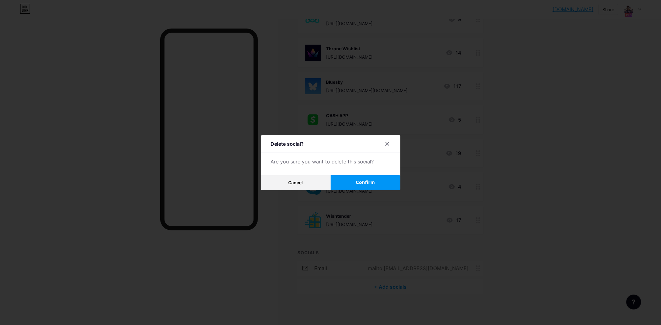
click at [365, 182] on span "Confirm" at bounding box center [365, 182] width 19 height 7
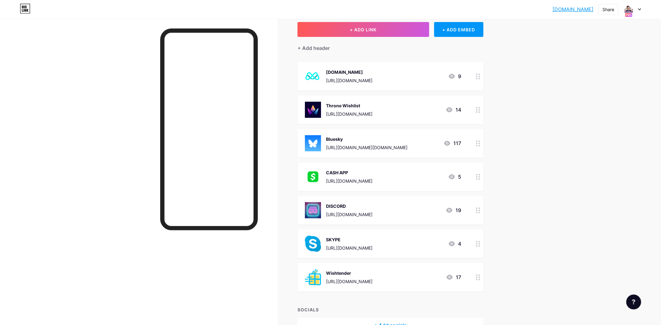
scroll to position [0, 0]
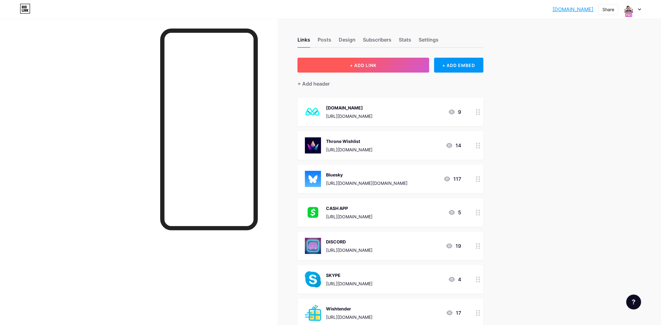
click at [388, 64] on button "+ ADD LINK" at bounding box center [363, 65] width 132 height 15
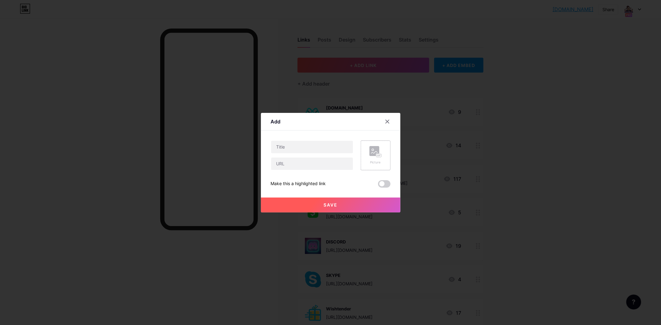
click at [379, 160] on div "Picture" at bounding box center [375, 162] width 12 height 5
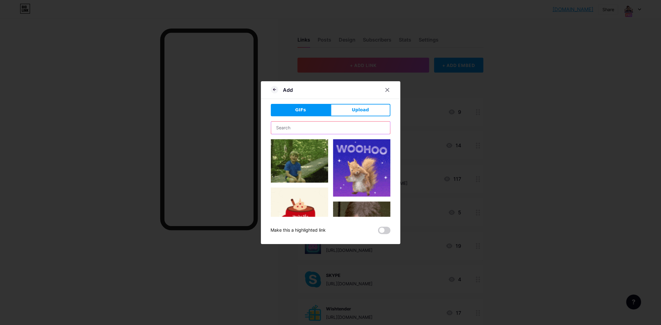
click at [345, 127] on input "text" at bounding box center [330, 127] width 119 height 12
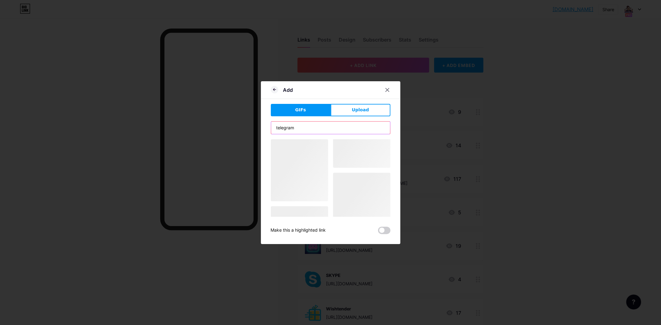
type input "telegram"
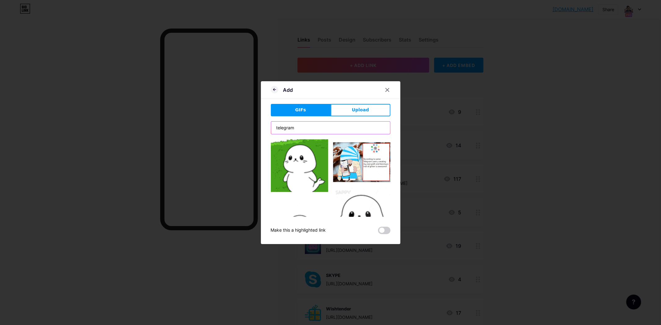
scroll to position [2461, 0]
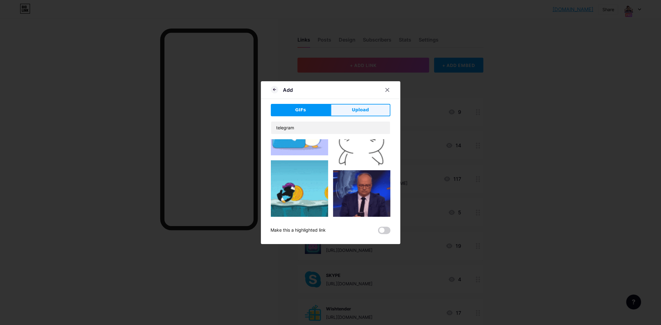
click at [365, 108] on span "Upload" at bounding box center [360, 110] width 17 height 7
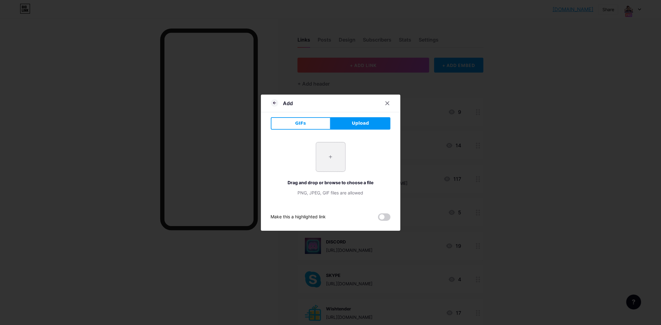
click at [328, 154] on input "file" at bounding box center [330, 156] width 29 height 29
type input "C:\fakepath\telegram.jpg"
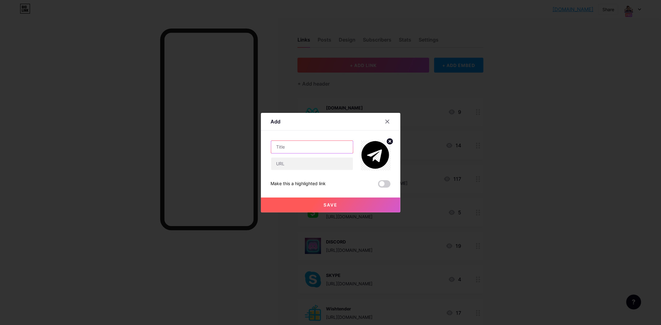
click at [294, 145] on input "text" at bounding box center [312, 147] width 82 height 12
type input "TELEGRAM"
type input "[URL][DOMAIN_NAME]"
click at [326, 203] on span "Save" at bounding box center [330, 204] width 14 height 5
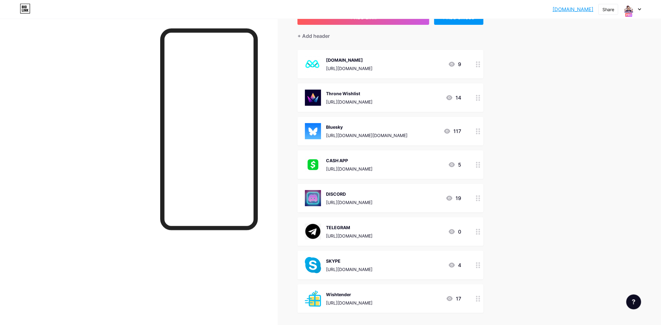
scroll to position [65, 0]
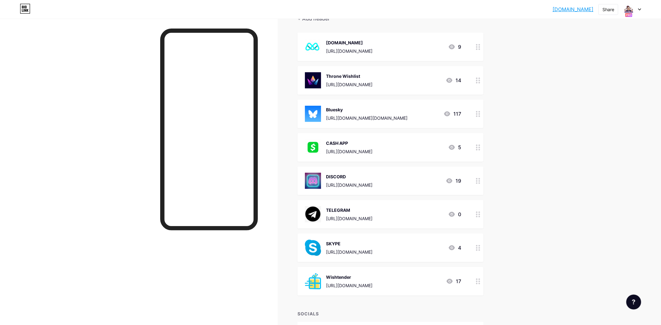
click at [476, 217] on div at bounding box center [478, 214] width 11 height 28
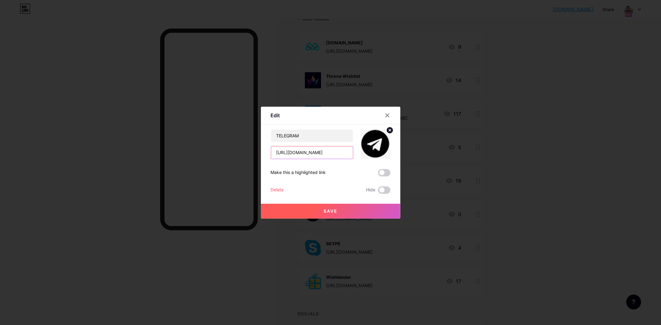
click at [295, 152] on input "[URL][DOMAIN_NAME]" at bounding box center [312, 152] width 82 height 12
type input "[URL][DOMAIN_NAME]"
click at [350, 215] on button "Save" at bounding box center [330, 210] width 139 height 15
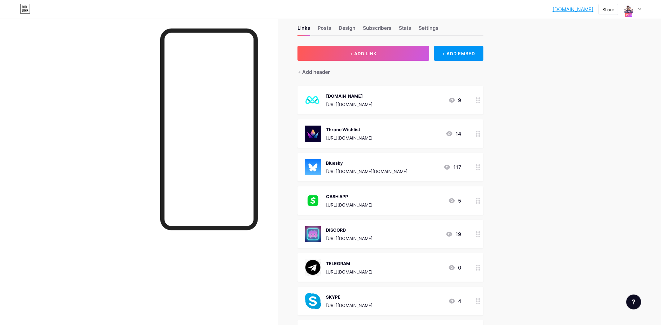
scroll to position [0, 0]
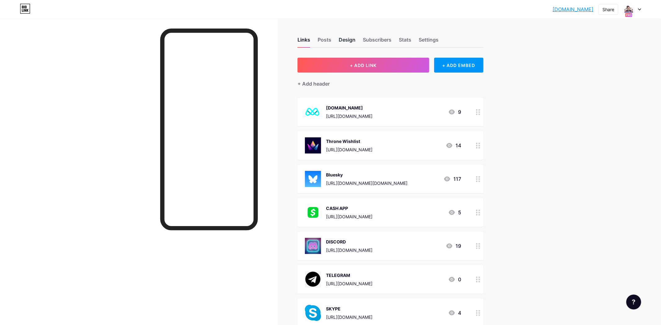
click at [344, 42] on div "Design" at bounding box center [347, 41] width 17 height 11
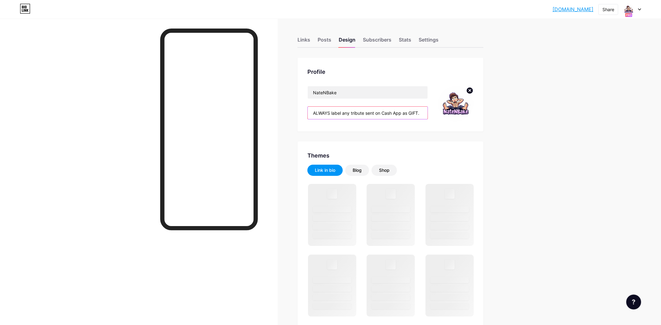
click at [368, 114] on input "ALWAYS label any tribute sent on Cash App as GIFT." at bounding box center [368, 113] width 120 height 12
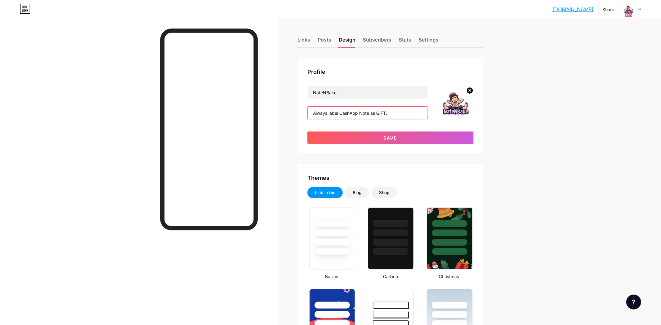
click at [404, 107] on input "Always label CashApp Note as GIFT." at bounding box center [368, 113] width 120 height 12
type input "Always label CashApp Note as GIFT."
click at [410, 137] on button "Save" at bounding box center [390, 137] width 166 height 12
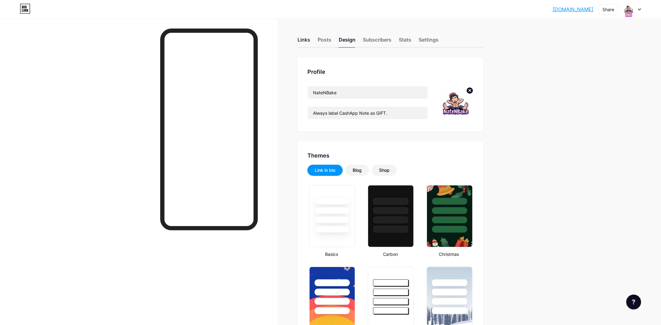
click at [303, 40] on div "Links" at bounding box center [303, 41] width 13 height 11
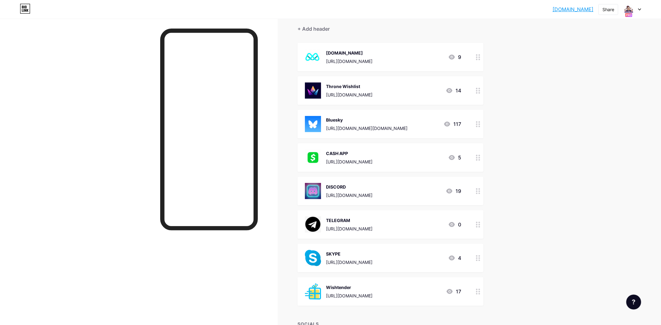
scroll to position [65, 0]
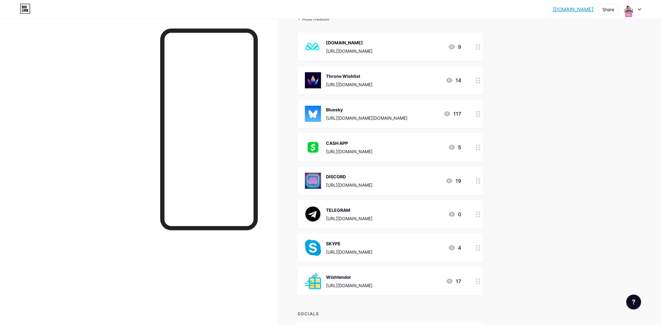
click at [477, 149] on icon at bounding box center [478, 147] width 4 height 6
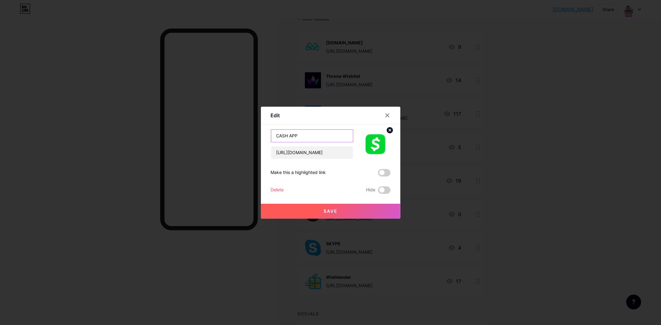
click at [314, 138] on input "CASH APP" at bounding box center [312, 135] width 82 height 12
type input "CASHAPP (ALWASY LABEL NOTE AS GIFT)"
click at [346, 215] on button "Save" at bounding box center [330, 210] width 139 height 15
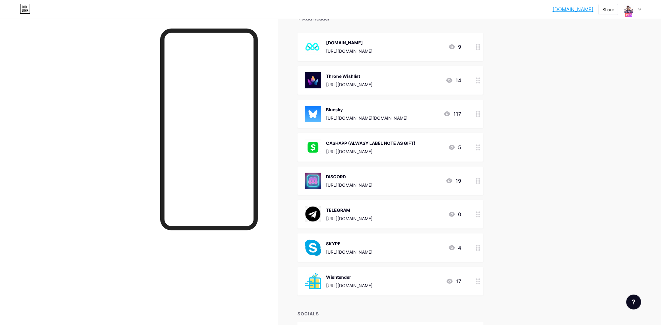
click at [478, 148] on icon at bounding box center [478, 147] width 4 height 6
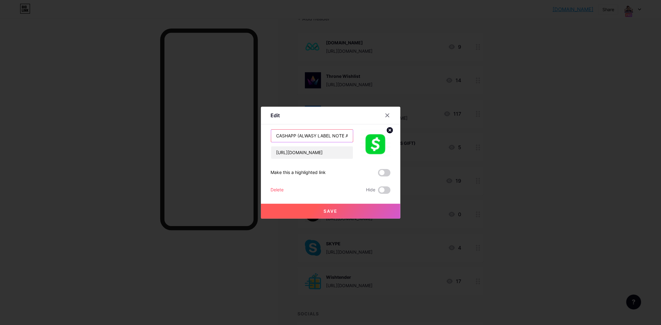
drag, startPoint x: 319, startPoint y: 134, endPoint x: 358, endPoint y: 127, distance: 39.7
click at [320, 133] on input "CASHAPP (ALWASY LABEL NOTE AS GIFT)" at bounding box center [312, 135] width 82 height 12
type input "CashApp (always label note as GIFT)"
click at [344, 207] on button "Save" at bounding box center [330, 210] width 139 height 15
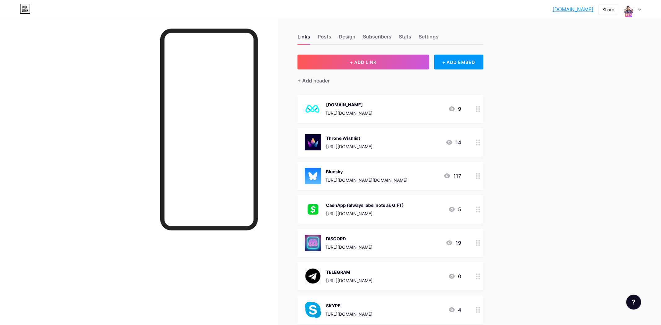
scroll to position [0, 0]
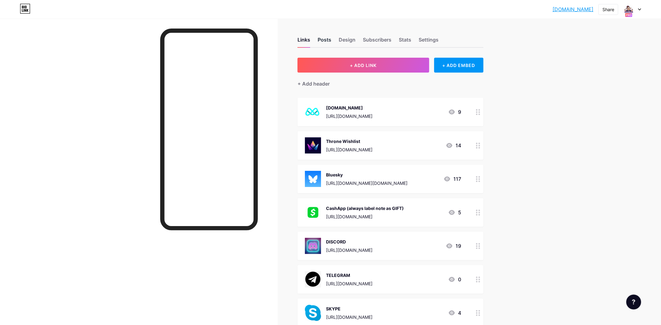
click at [319, 42] on div "Posts" at bounding box center [324, 41] width 14 height 11
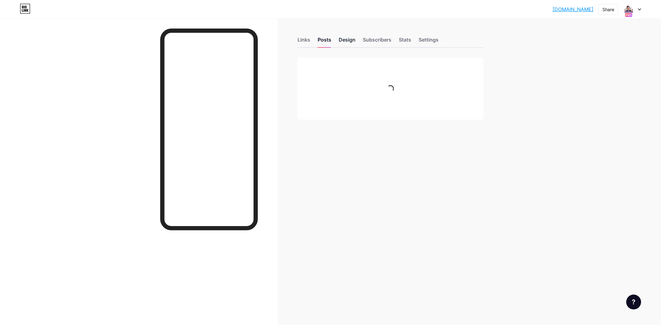
click at [346, 42] on div "Design" at bounding box center [347, 41] width 17 height 11
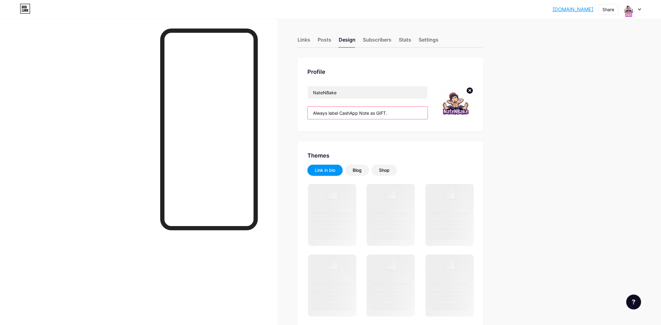
drag, startPoint x: 397, startPoint y: 116, endPoint x: 291, endPoint y: 120, distance: 106.9
click at [308, 119] on input "Always label CashApp Note as GIFT." at bounding box center [368, 113] width 120 height 12
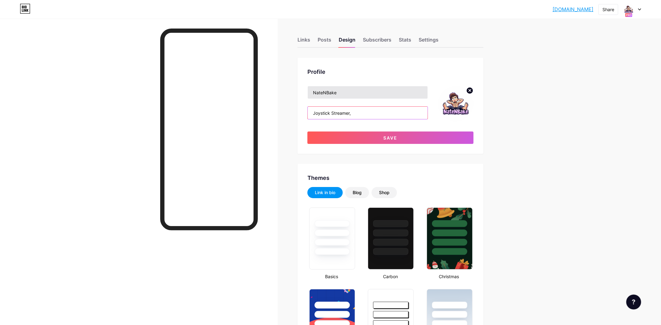
type input "Joystick Streamer,"
click at [349, 93] on input "NateNBake" at bounding box center [368, 92] width 120 height 12
type input "[PERSON_NAME]"
click at [369, 113] on input "Joystick Streamer," at bounding box center [368, 113] width 120 height 12
drag, startPoint x: 331, startPoint y: 114, endPoint x: 345, endPoint y: 102, distance: 18.9
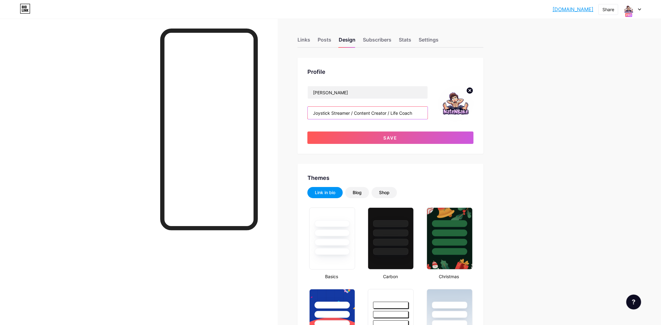
click at [332, 114] on input "Joystick Streamer / Content Creator / Life Coach" at bounding box center [368, 113] width 120 height 12
type input "S"
click at [393, 136] on span "Save" at bounding box center [390, 137] width 14 height 5
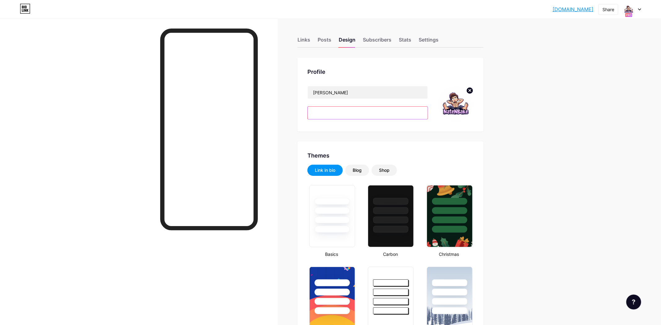
click at [346, 116] on input "text" at bounding box center [368, 113] width 120 height 12
paste input "If you’re struggling, feeling overwhelmed, or"
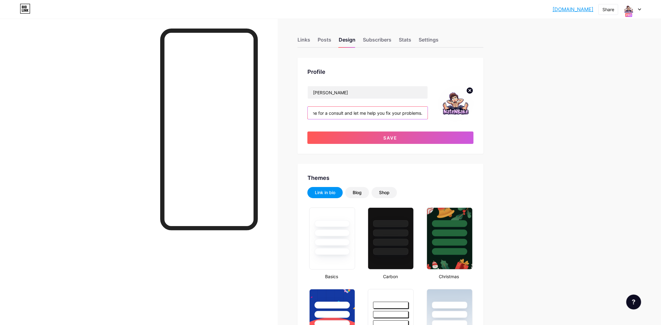
scroll to position [0, 144]
click at [414, 140] on button "Save" at bounding box center [390, 137] width 166 height 12
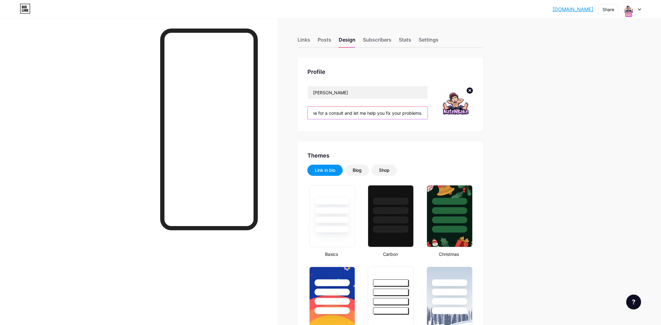
drag, startPoint x: 423, startPoint y: 114, endPoint x: 278, endPoint y: 113, distance: 145.6
click at [307, 113] on div "If you’re struggling, feeling overwhelmed, or need guidence contact me for a co…" at bounding box center [367, 112] width 120 height 13
click at [400, 131] on div "Profile [PERSON_NAME] If you’re struggling, feeling overwhelmed, or need guiden…" at bounding box center [390, 95] width 186 height 74
click at [423, 113] on input "If you’re struggling, feeling overwhelmed, or need guidence contact me for a co…" at bounding box center [368, 113] width 120 height 12
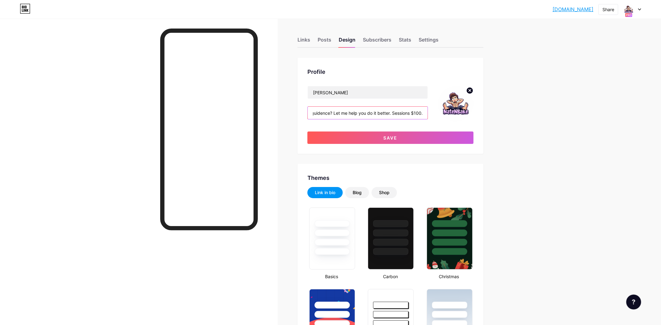
scroll to position [0, 86]
click at [407, 138] on button "Save" at bounding box center [390, 137] width 166 height 12
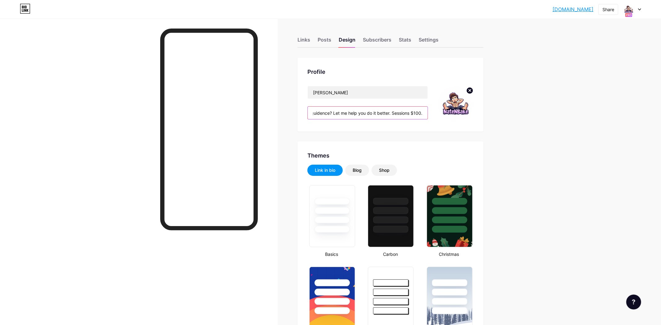
click at [408, 112] on input "Struggling? Feeling overwhelmed? Need guidence? Let me help you do it better. S…" at bounding box center [368, 113] width 120 height 12
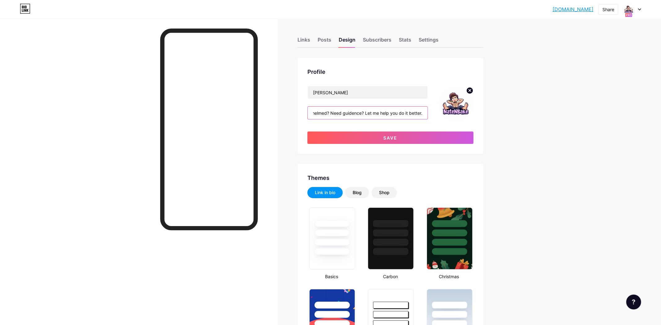
scroll to position [0, 54]
type input "Struggling? Feeling overwhelmed? Need guidence? Let me help you do it better."
click at [398, 138] on button "Save" at bounding box center [390, 137] width 166 height 12
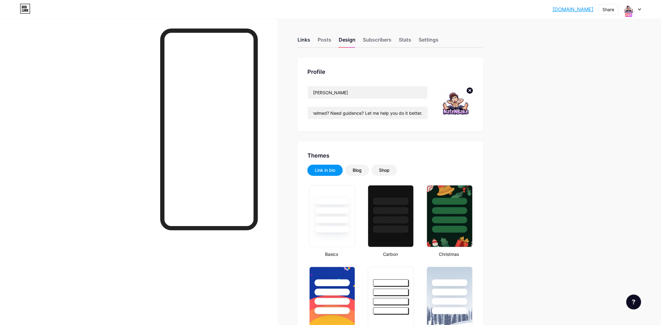
click at [301, 37] on div "Links" at bounding box center [303, 41] width 13 height 11
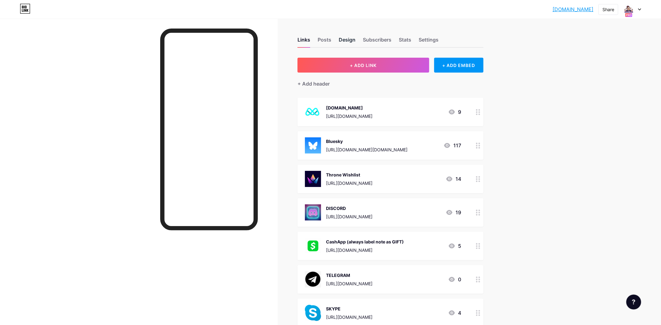
click at [351, 44] on div "Design" at bounding box center [347, 41] width 17 height 11
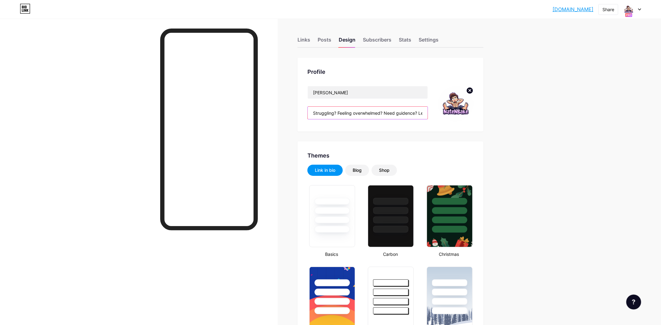
click at [374, 116] on input "Struggling? Feeling overwhelmed? Need guidence? Let me help you do it better." at bounding box center [368, 113] width 120 height 12
paste input "If you’re struggling, feeling overwhelmed, or just had a long day, I offer you …"
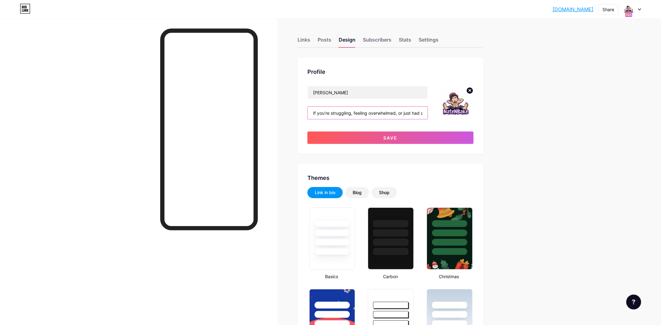
scroll to position [0, 272]
type input "If you’re struggling, feeling overwhelmed, or just had a long day, I offer you …"
click at [371, 139] on button "Save" at bounding box center [390, 137] width 166 height 12
